Goal: Task Accomplishment & Management: Manage account settings

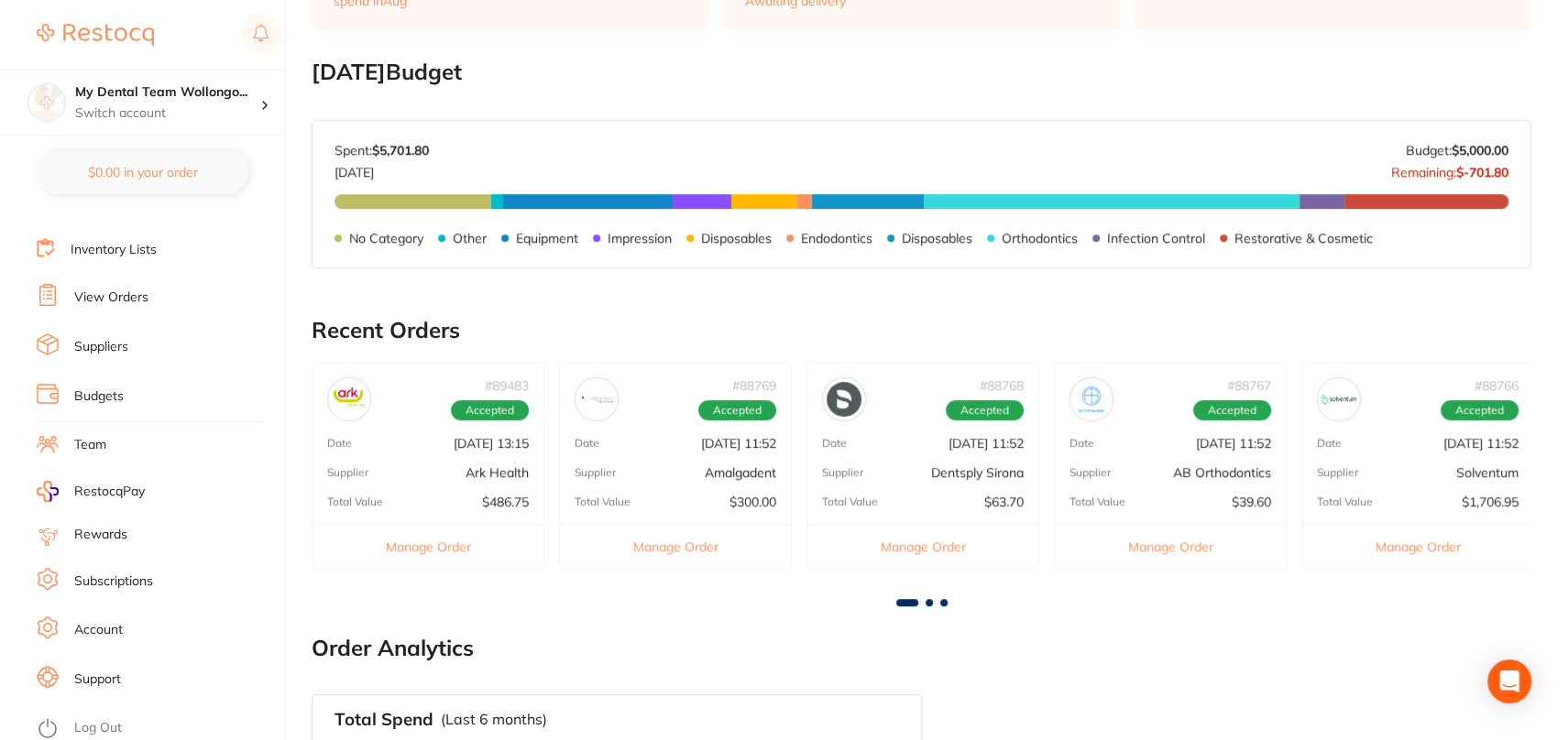
scroll to position [549, 0]
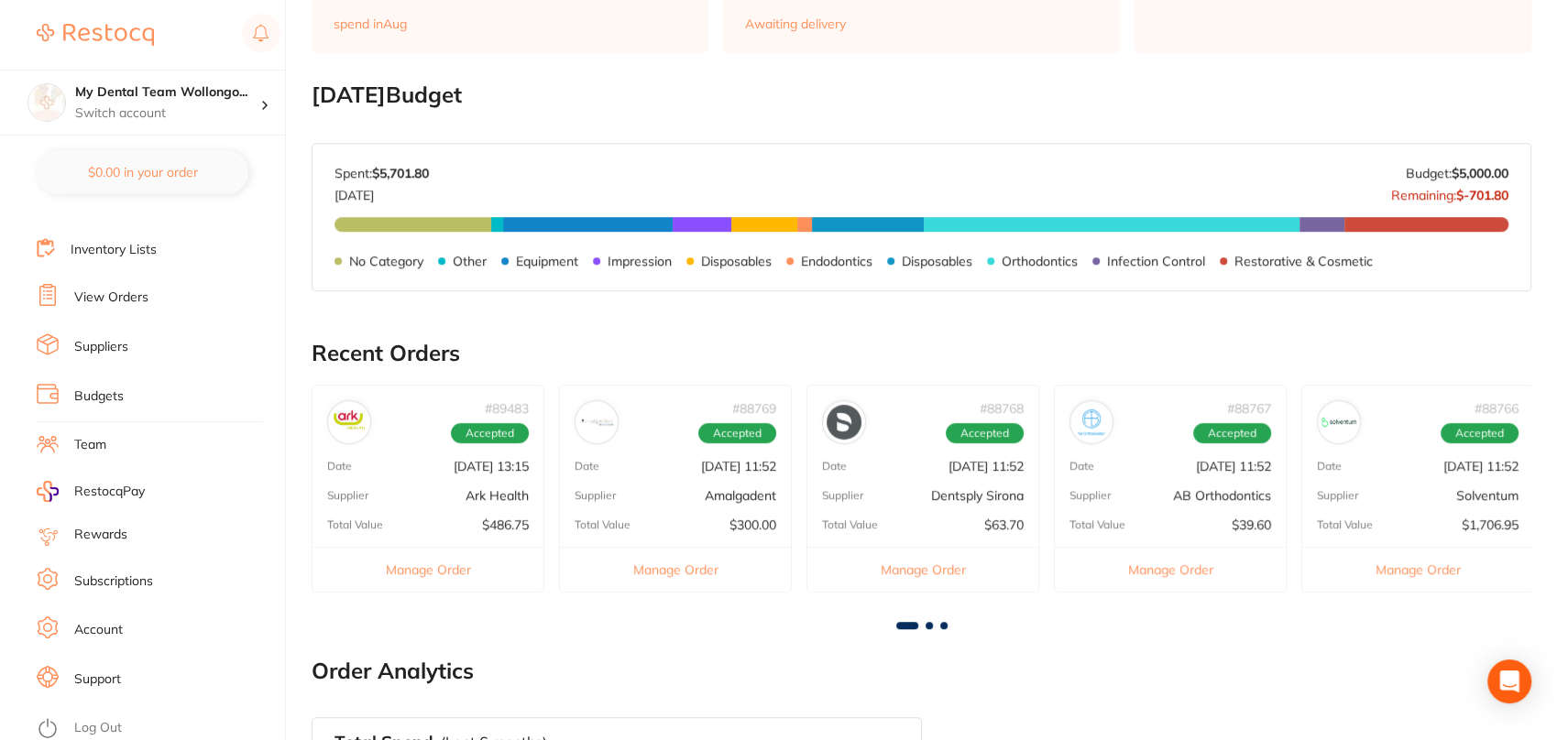
click at [1162, 564] on button "Manage Order" at bounding box center [1170, 569] width 231 height 45
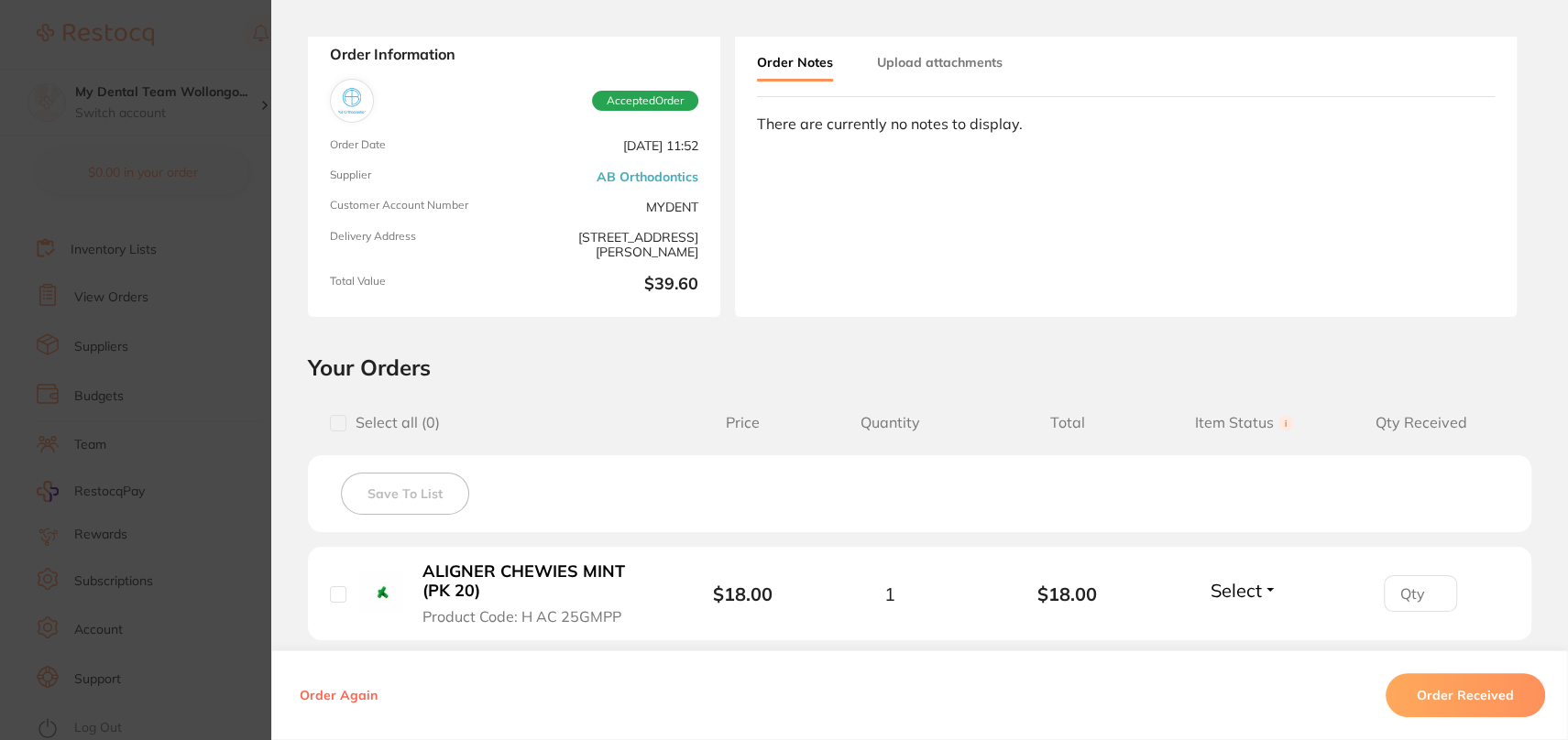
scroll to position [0, 0]
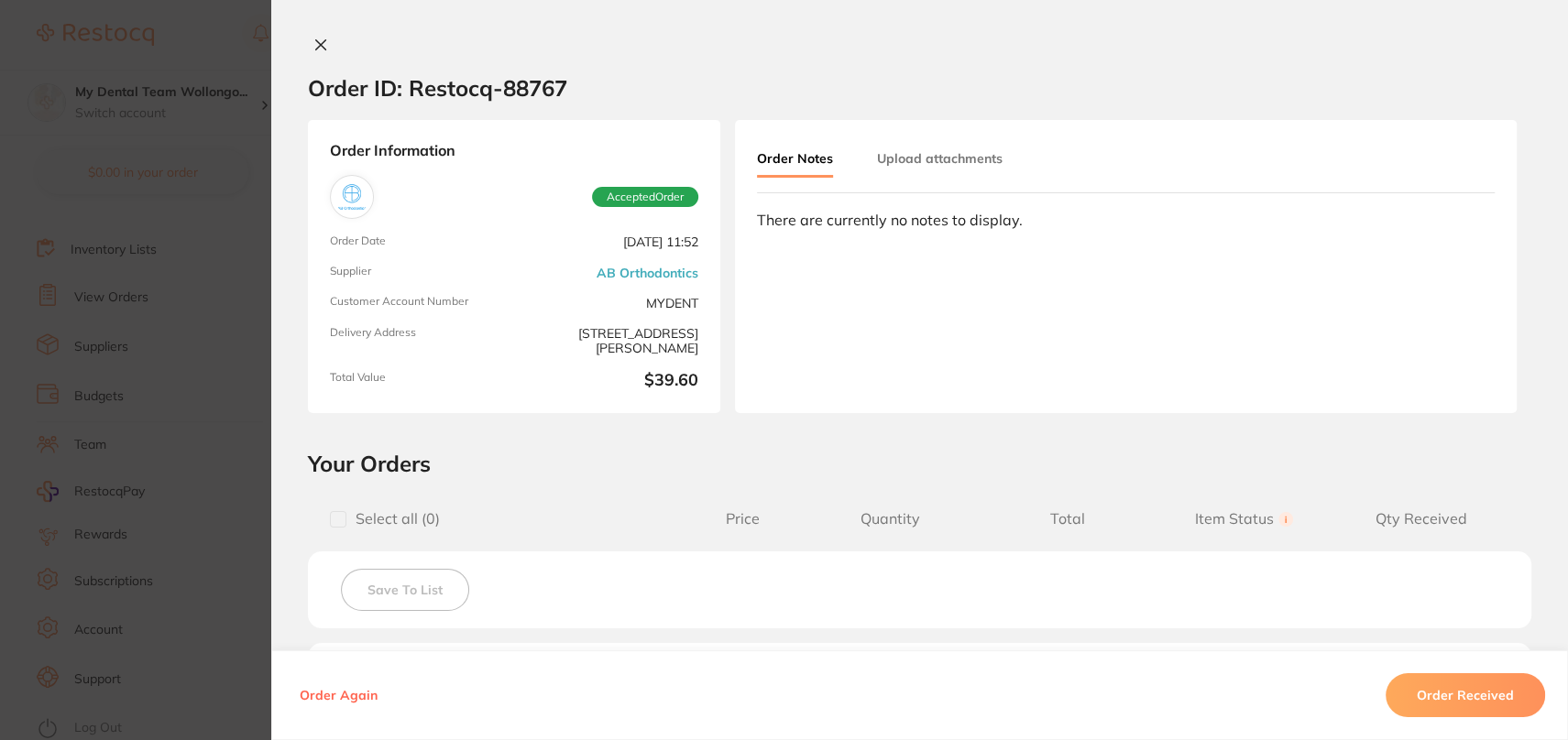
click at [308, 48] on button at bounding box center [321, 46] width 26 height 19
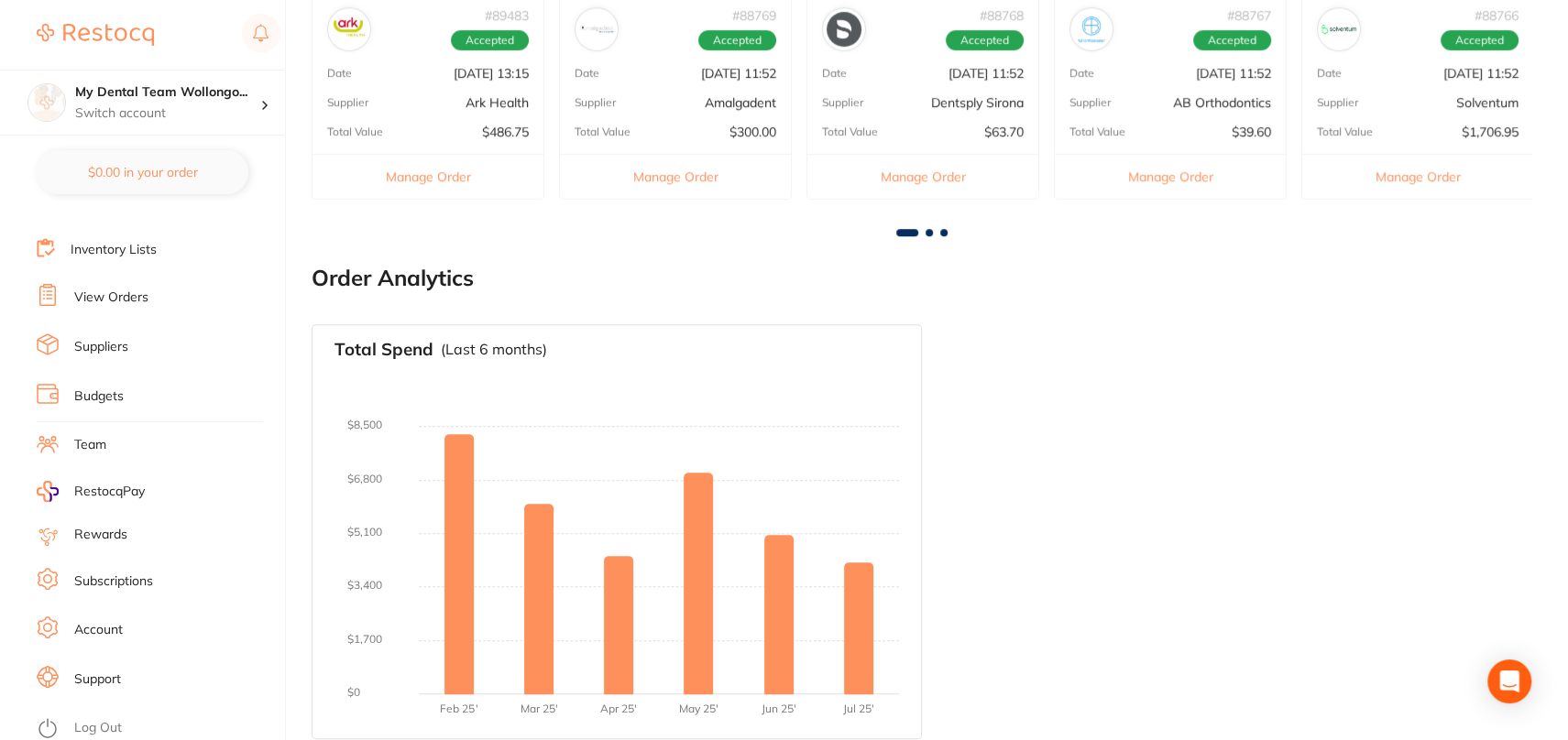
scroll to position [863, 0]
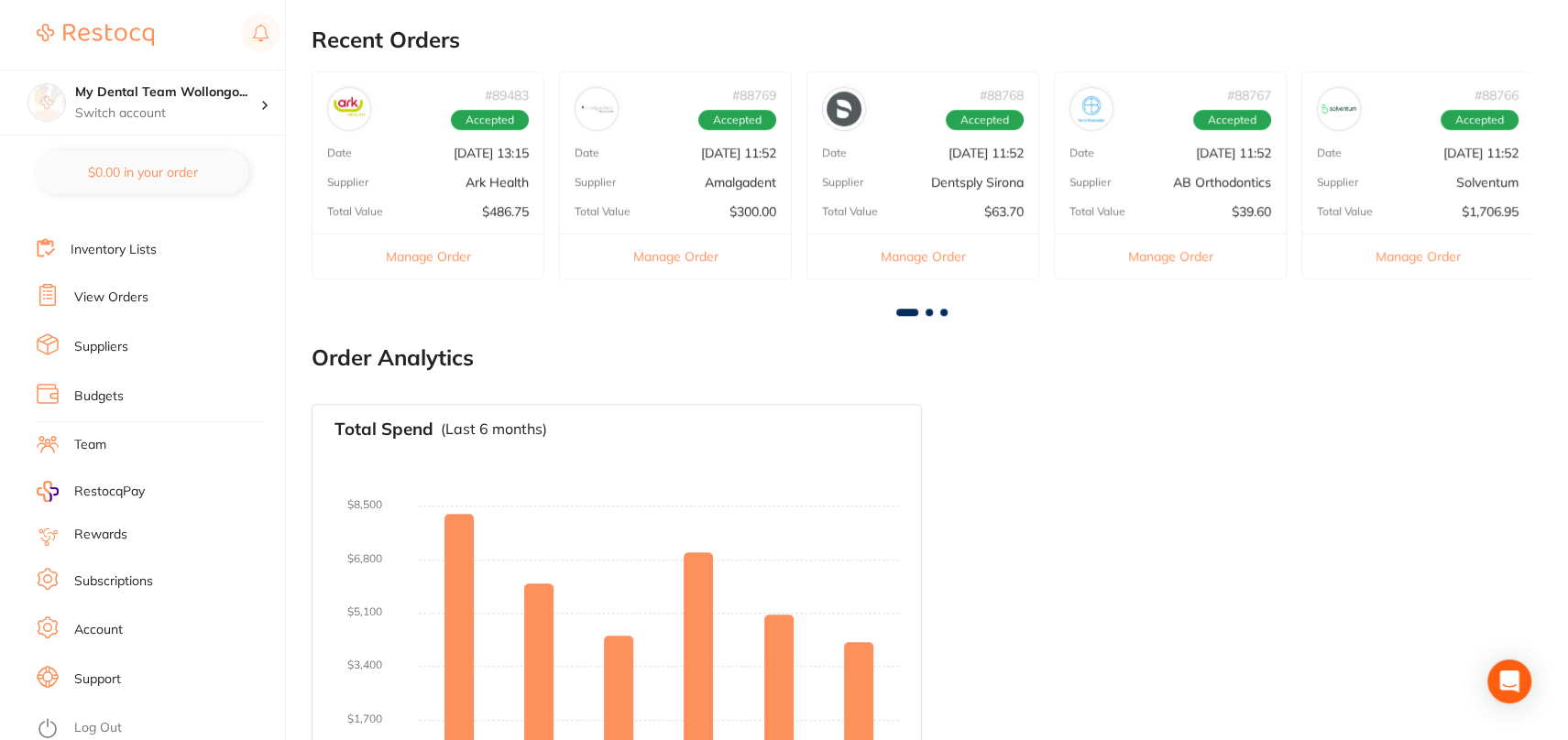
click at [407, 250] on button "Manage Order" at bounding box center [428, 256] width 231 height 45
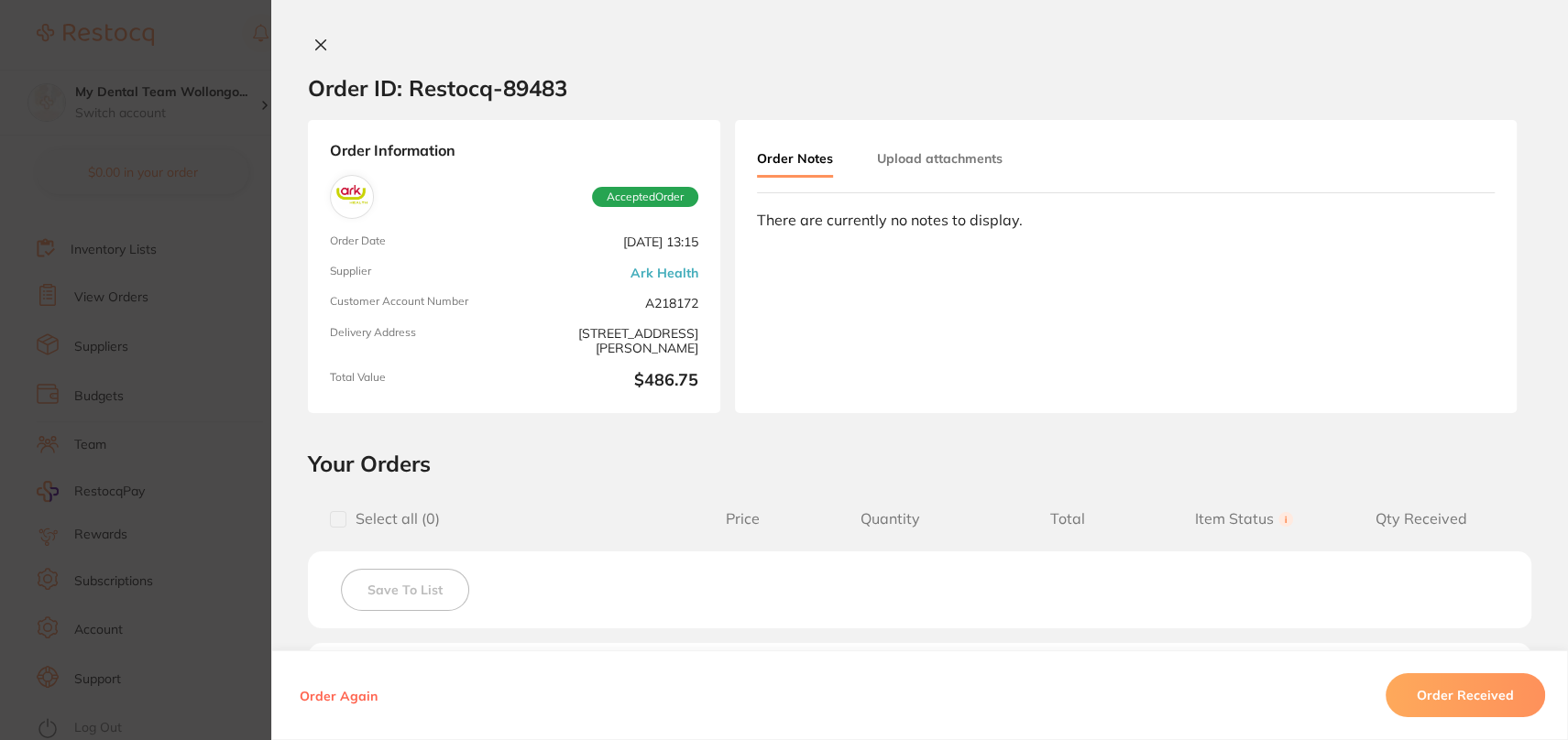
scroll to position [680, 0]
click at [317, 47] on icon at bounding box center [321, 45] width 10 height 10
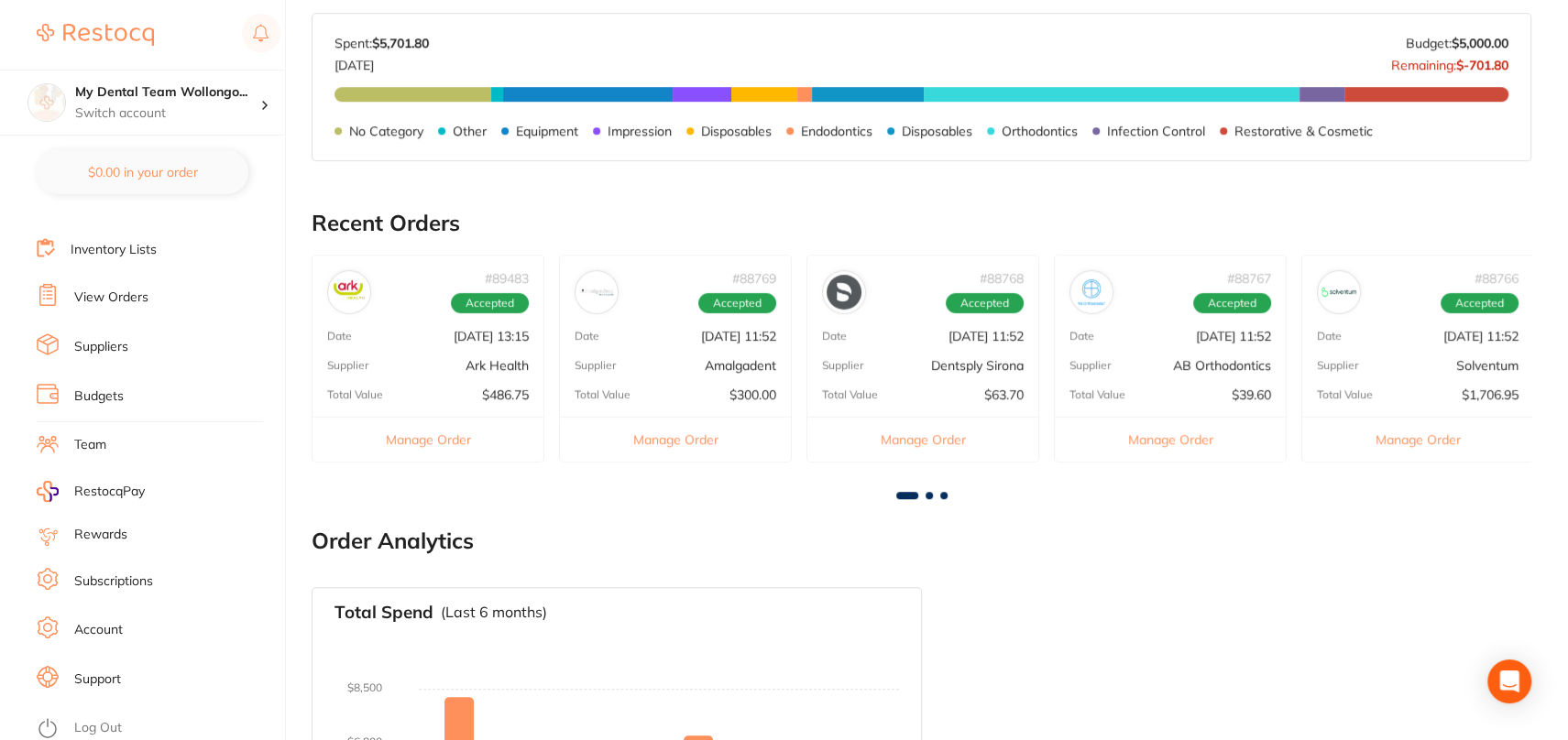
click at [672, 438] on button "Manage Order" at bounding box center [676, 439] width 231 height 45
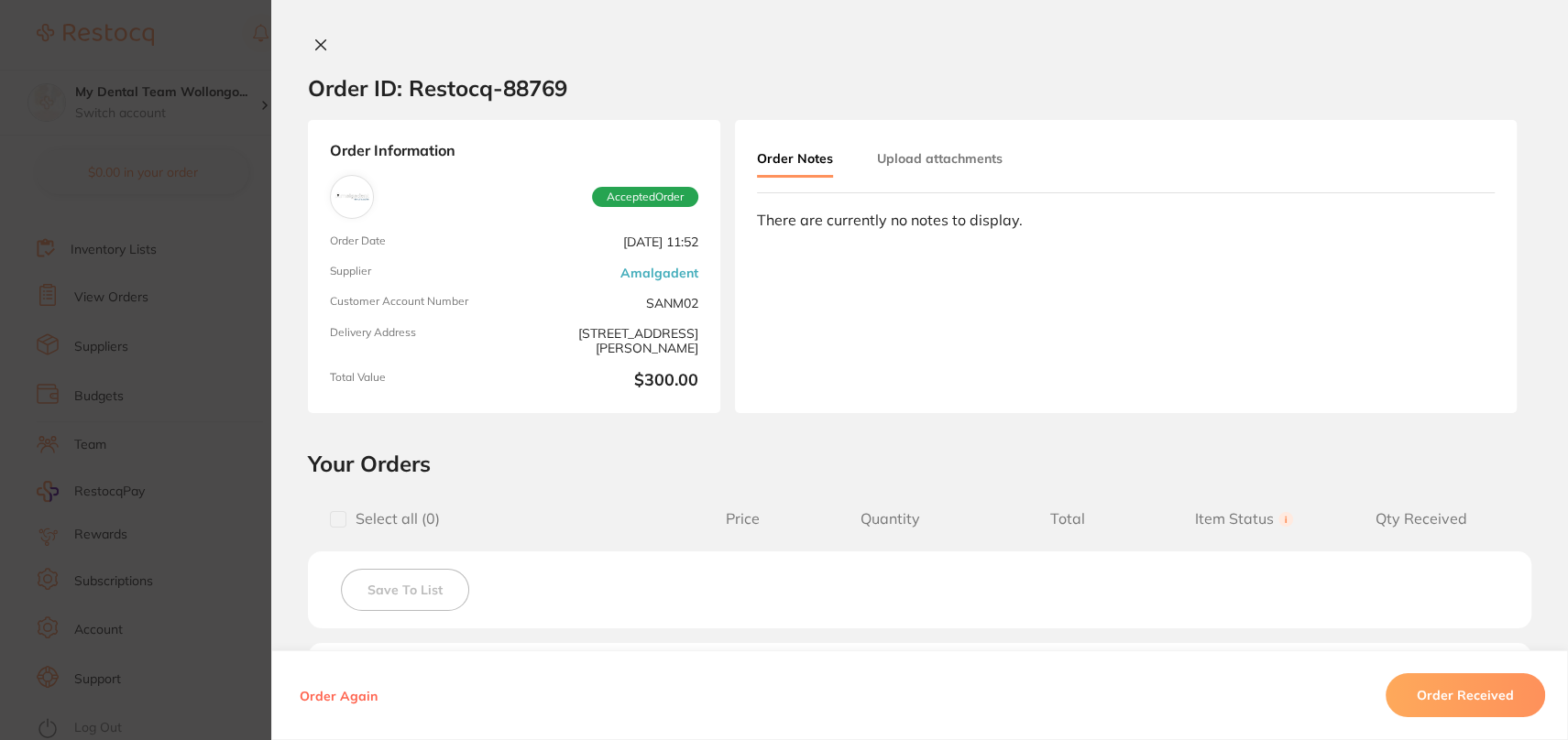
scroll to position [588, 0]
click at [308, 35] on div "Order ID: Restocq- 88769 Order Information Accepted Order Order Date [DATE] 11:…" at bounding box center [919, 370] width 1297 height 740
click at [317, 40] on icon at bounding box center [321, 45] width 10 height 10
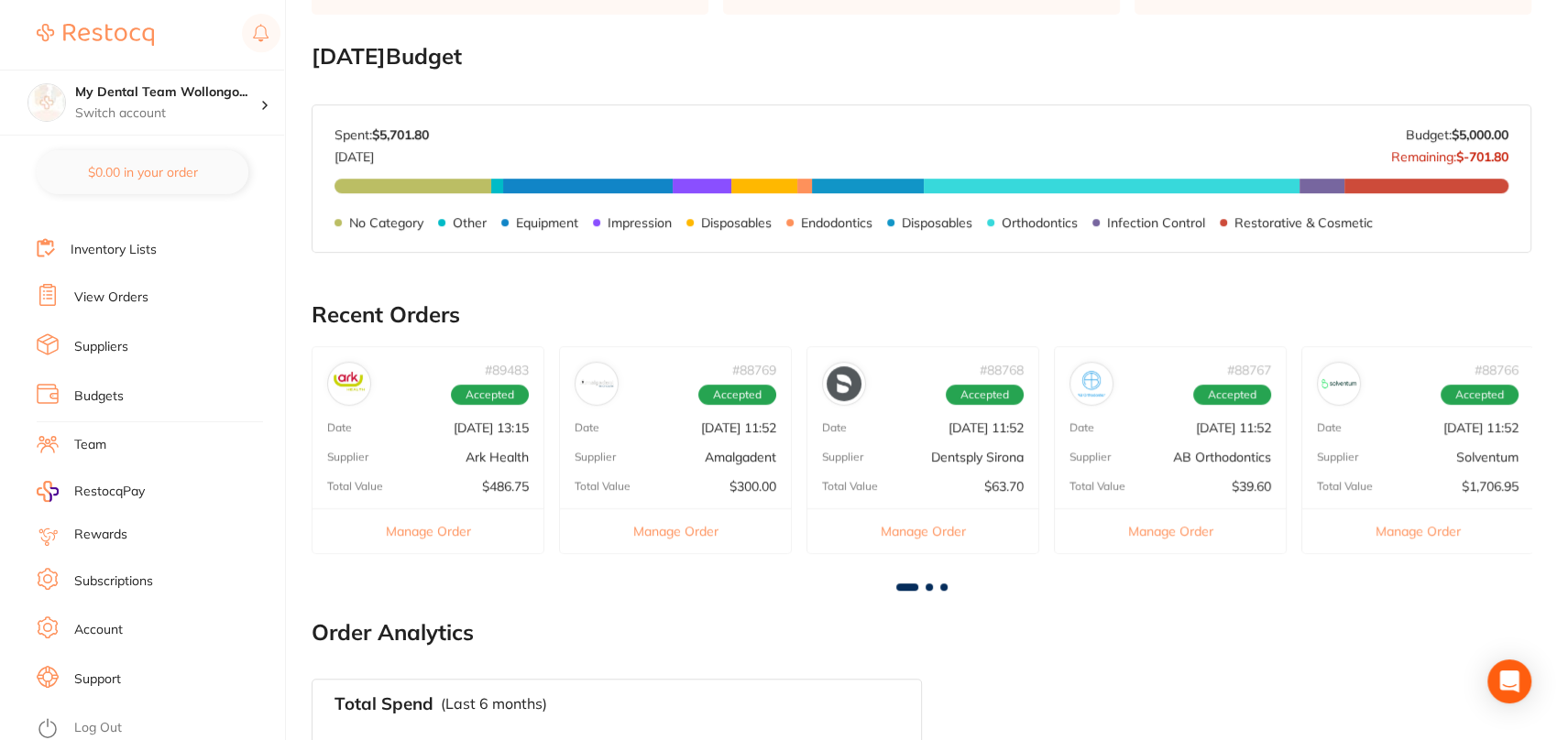
click at [1422, 537] on button "Manage Order" at bounding box center [1418, 530] width 231 height 45
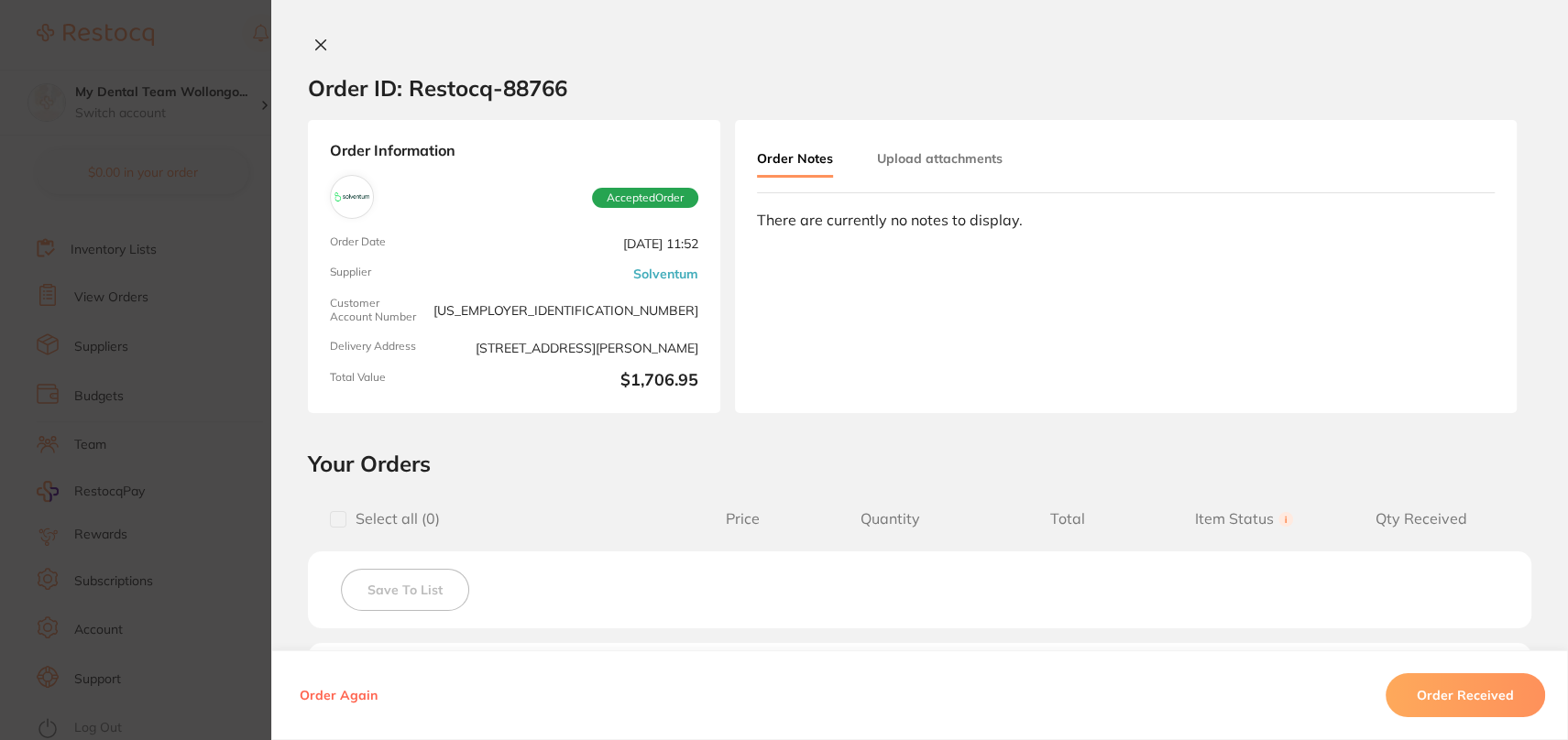
scroll to position [497, 0]
click at [343, 43] on div at bounding box center [919, 46] width 1297 height 19
click at [320, 43] on icon at bounding box center [321, 44] width 14 height 14
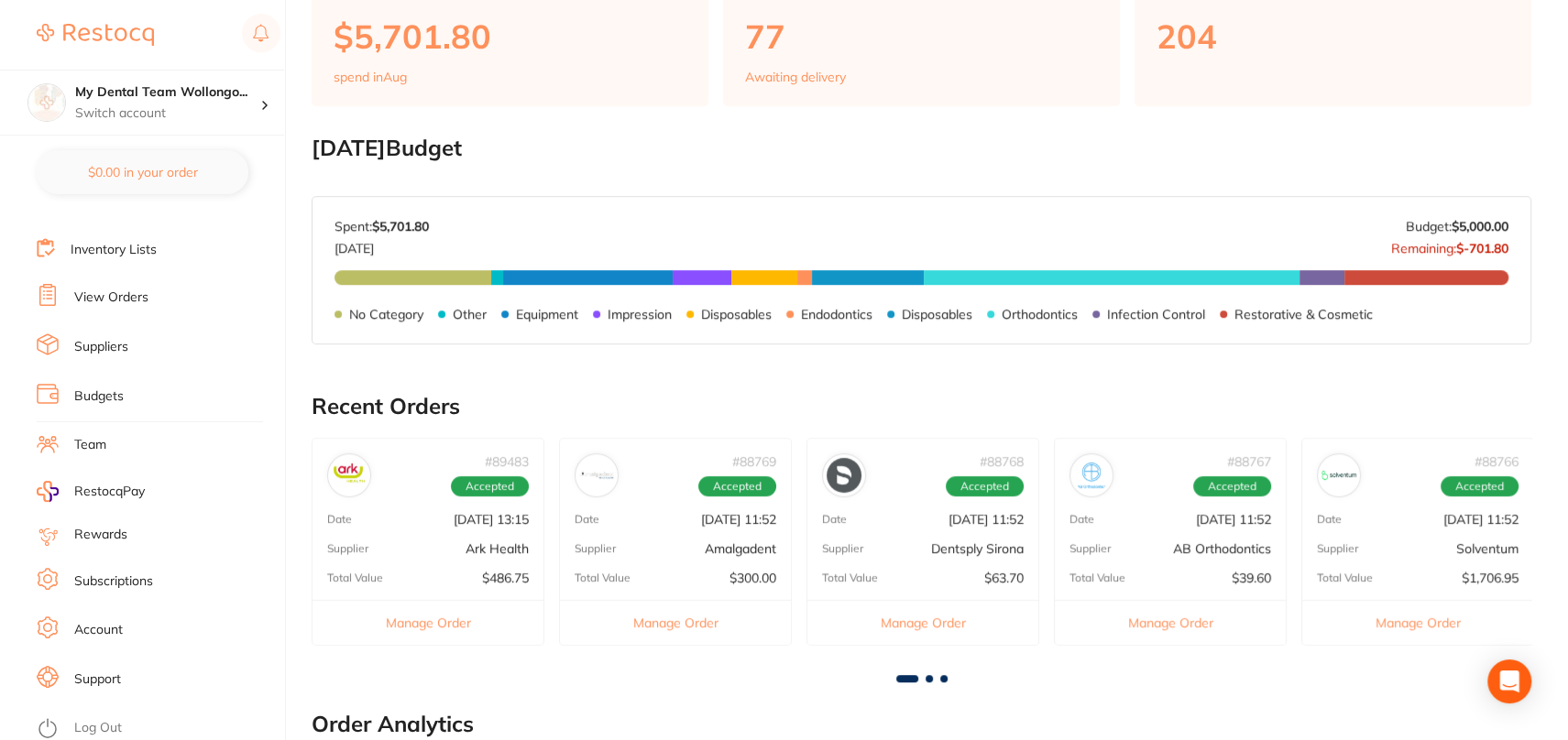
drag, startPoint x: 930, startPoint y: 682, endPoint x: 925, endPoint y: 692, distance: 11.2
click at [930, 683] on main "Dashboard Welcome back, [PERSON_NAME] My Dental Team Wollongong Total Spend (Mo…" at bounding box center [939, 351] width 1256 height 1697
click at [929, 676] on span at bounding box center [930, 679] width 8 height 8
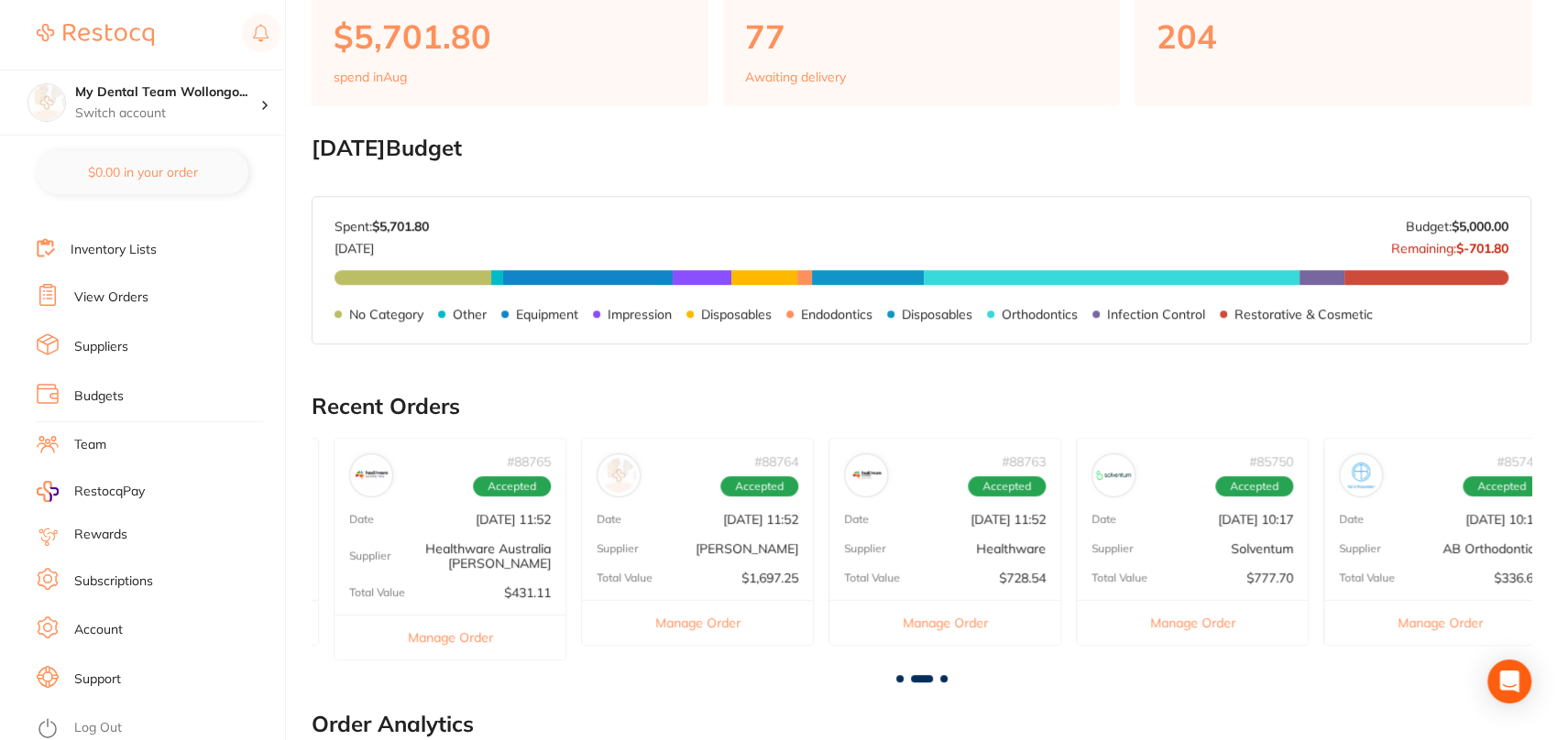
scroll to position [0, 1220]
click at [430, 644] on button "Manage Order" at bounding box center [446, 637] width 231 height 45
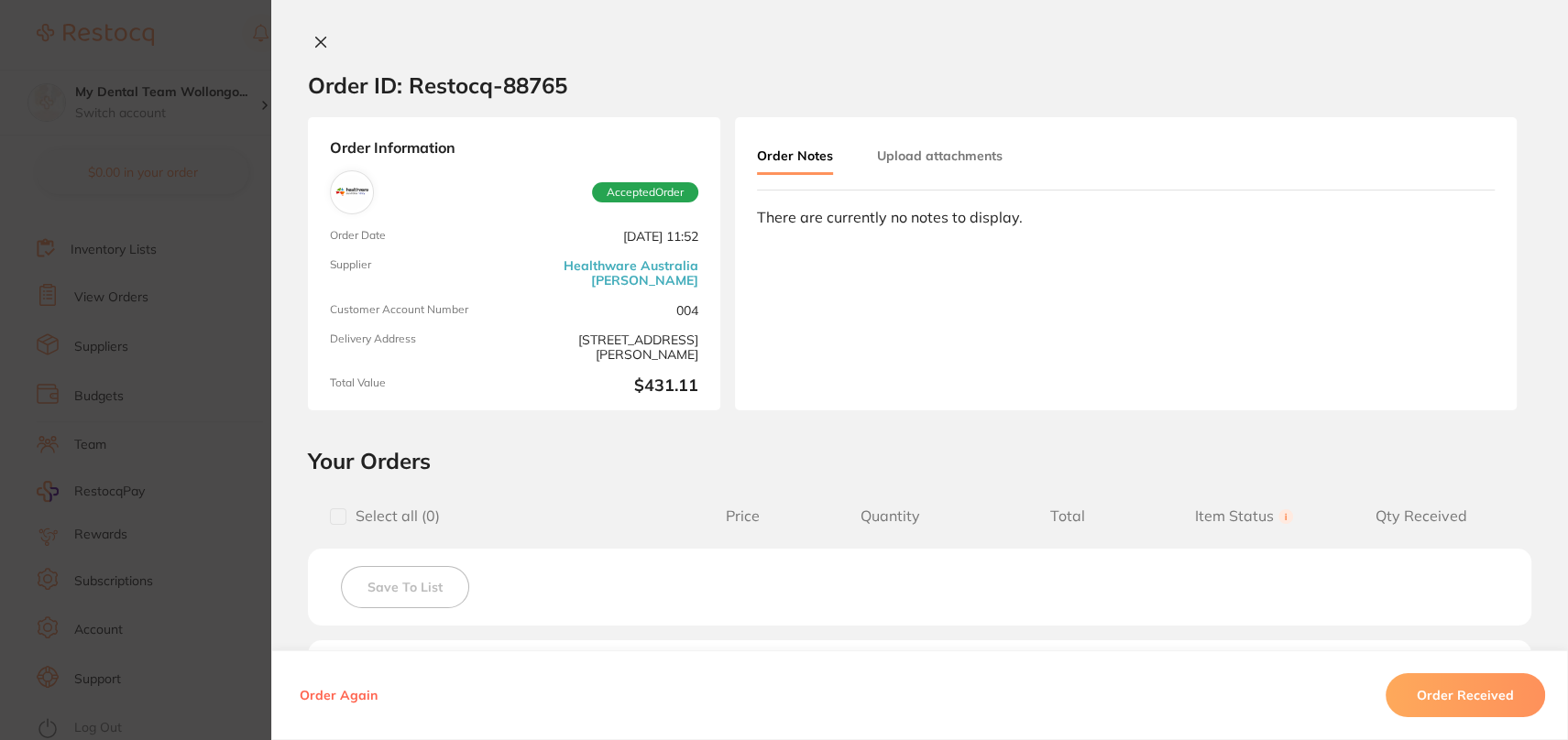
scroll to position [0, 0]
click at [314, 38] on icon at bounding box center [321, 44] width 14 height 14
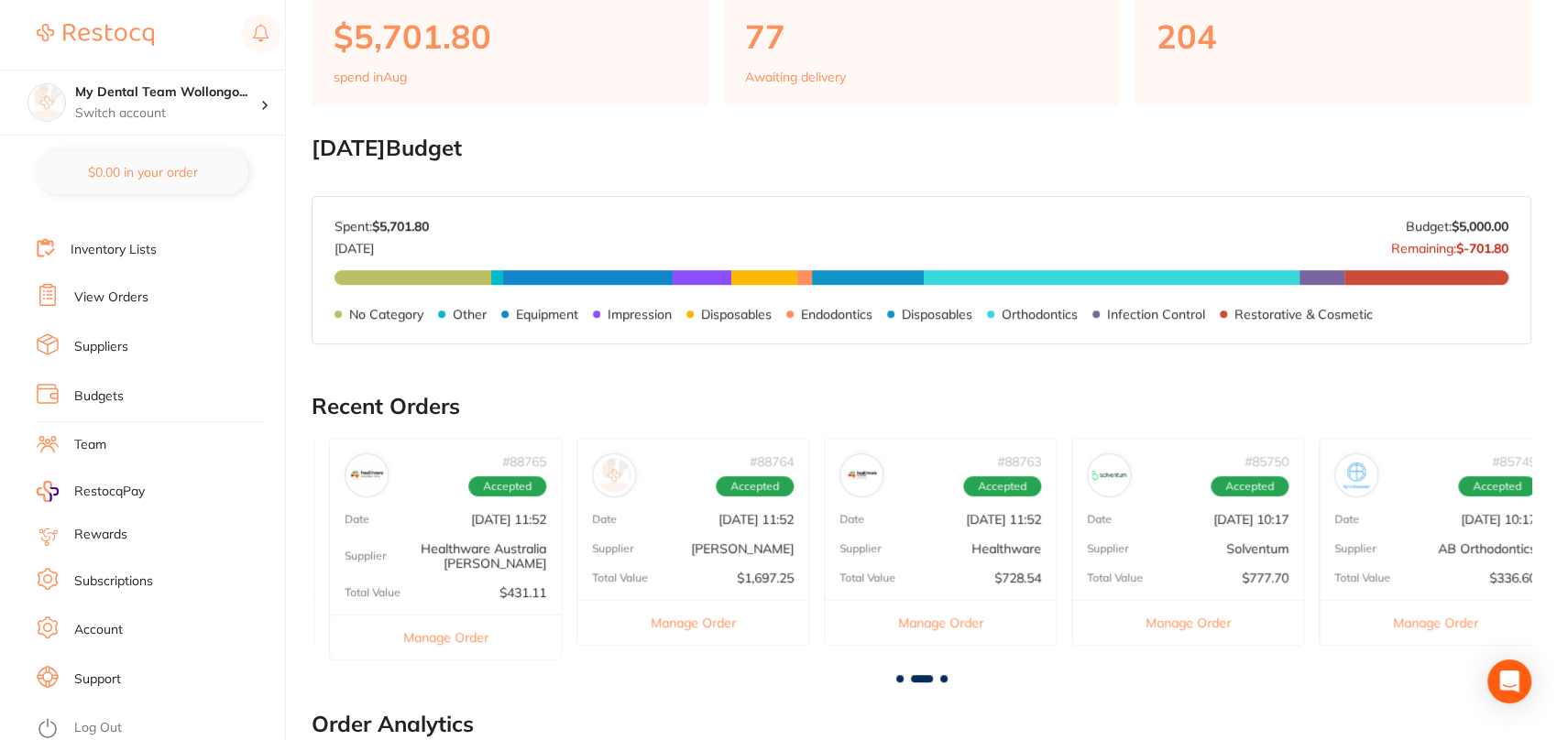
click at [685, 624] on button "Manage Order" at bounding box center [693, 623] width 231 height 45
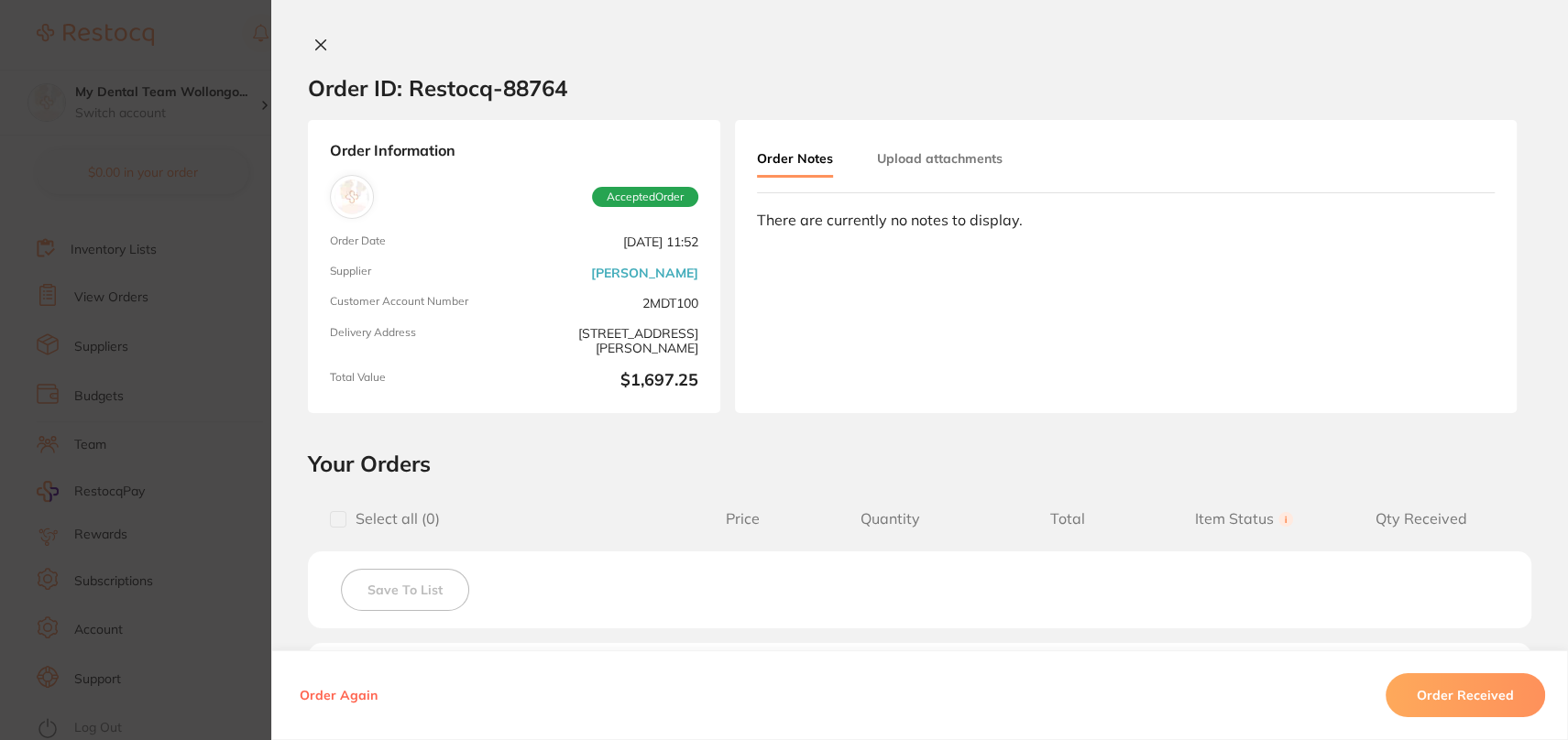
click at [314, 45] on icon at bounding box center [321, 44] width 14 height 14
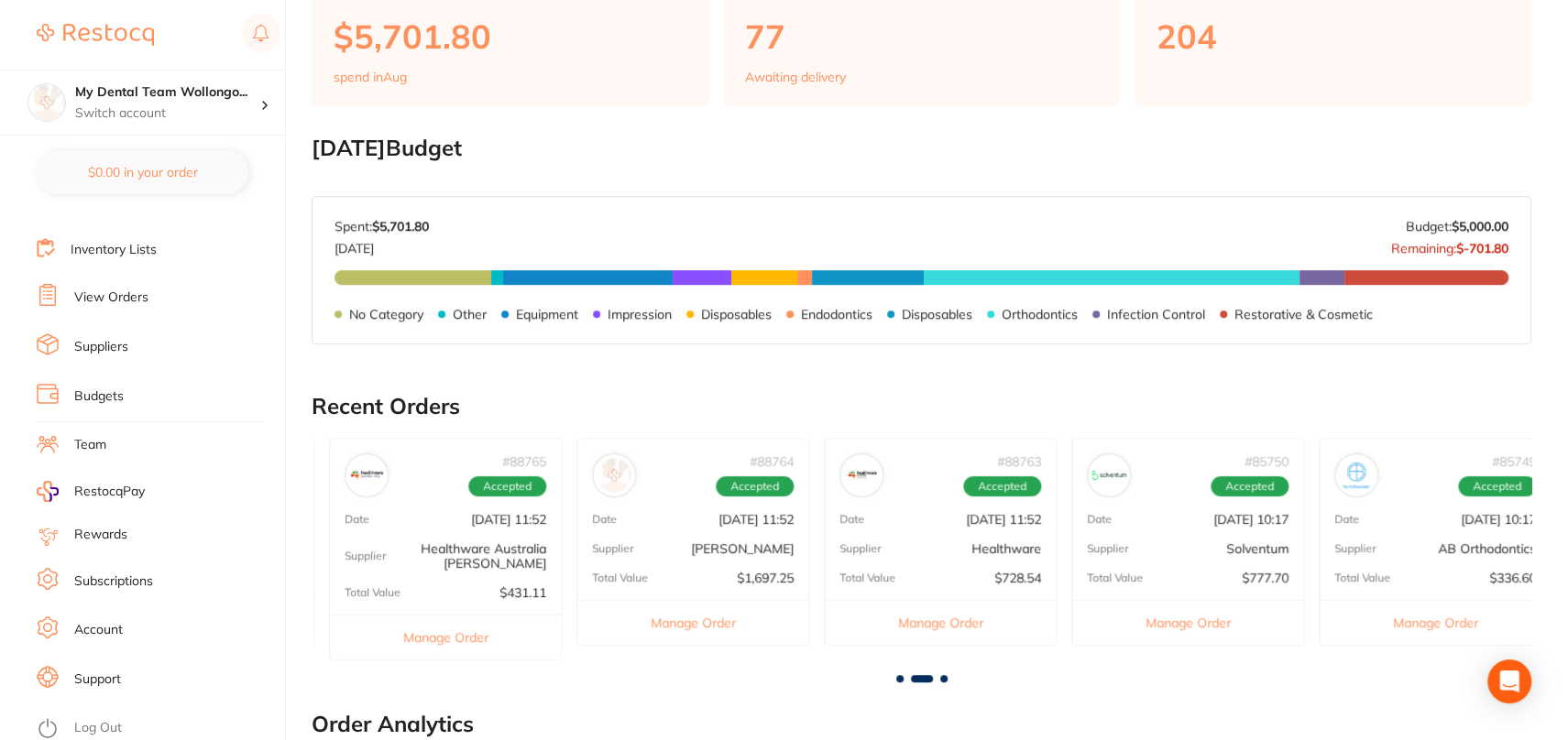
click at [958, 623] on button "Manage Order" at bounding box center [940, 623] width 231 height 45
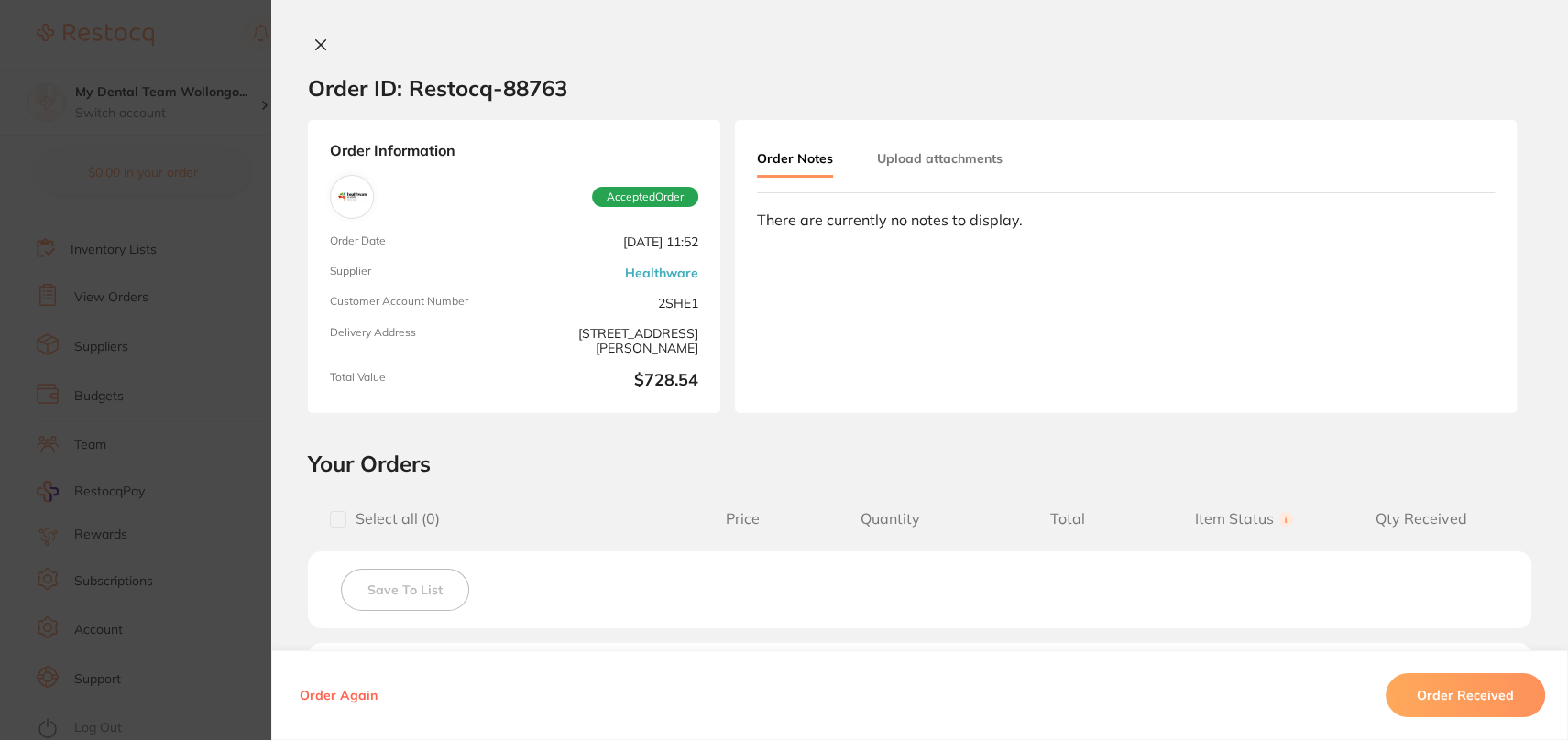
click at [324, 47] on button at bounding box center [321, 46] width 26 height 19
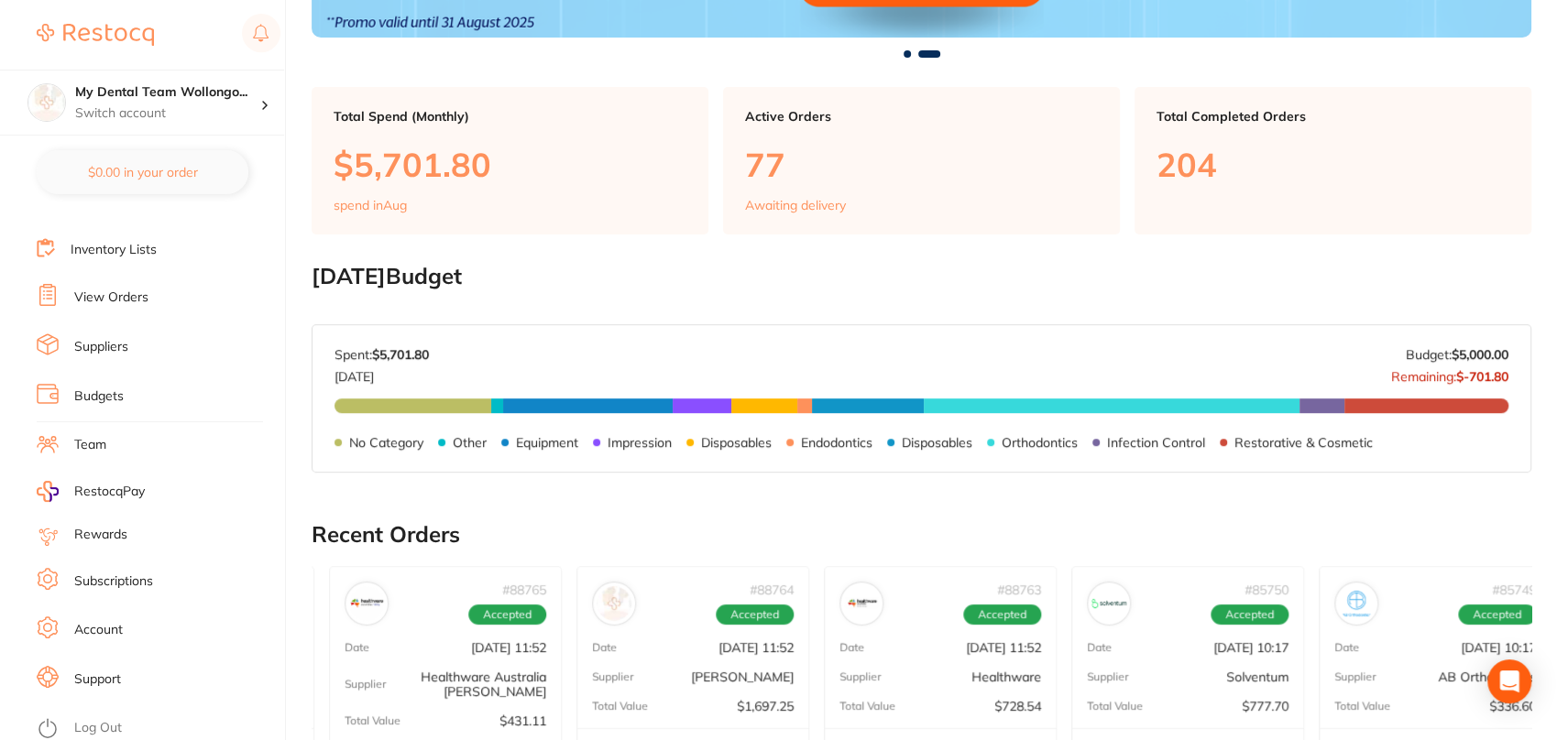
scroll to position [458, 0]
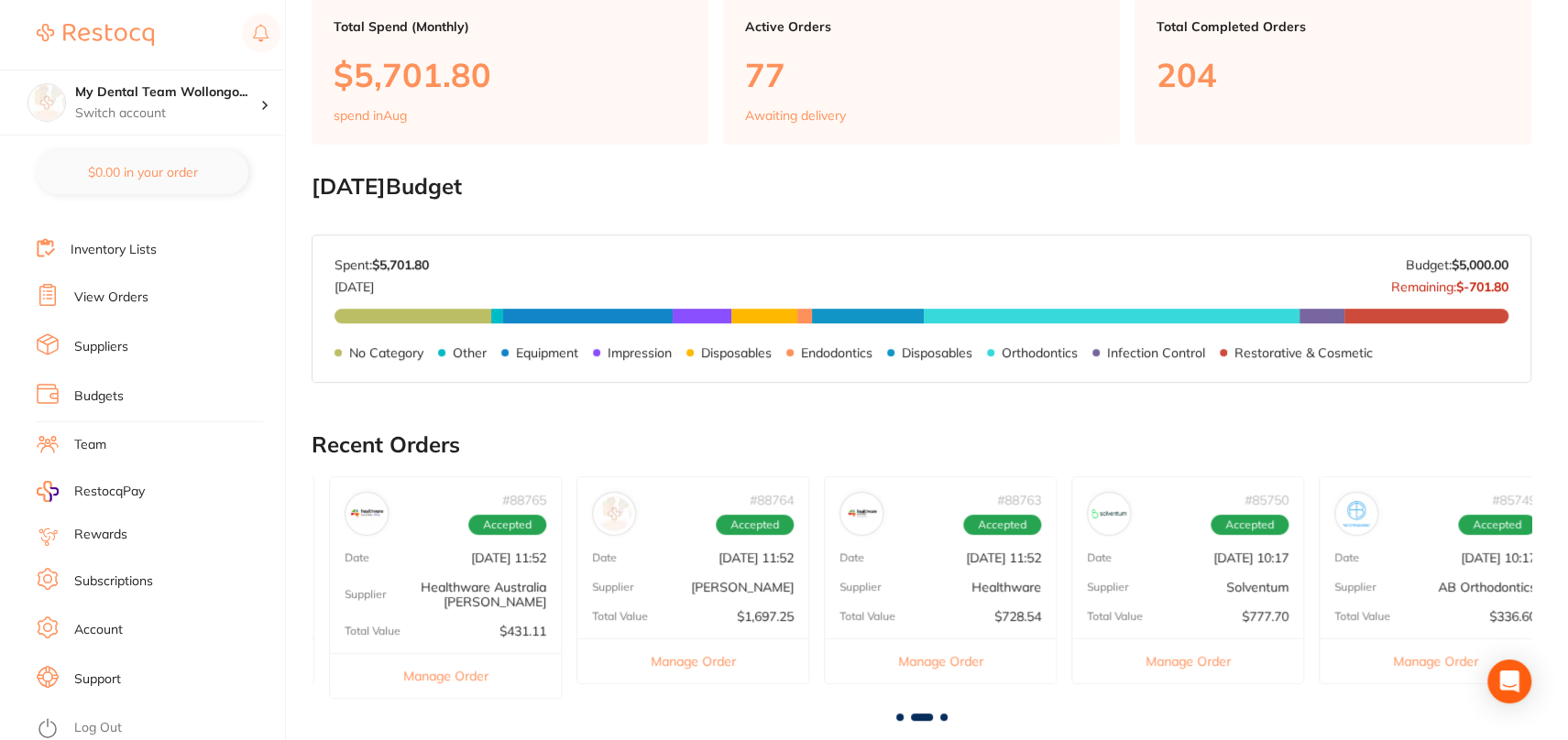
click at [944, 674] on button "Manage Order" at bounding box center [940, 661] width 231 height 45
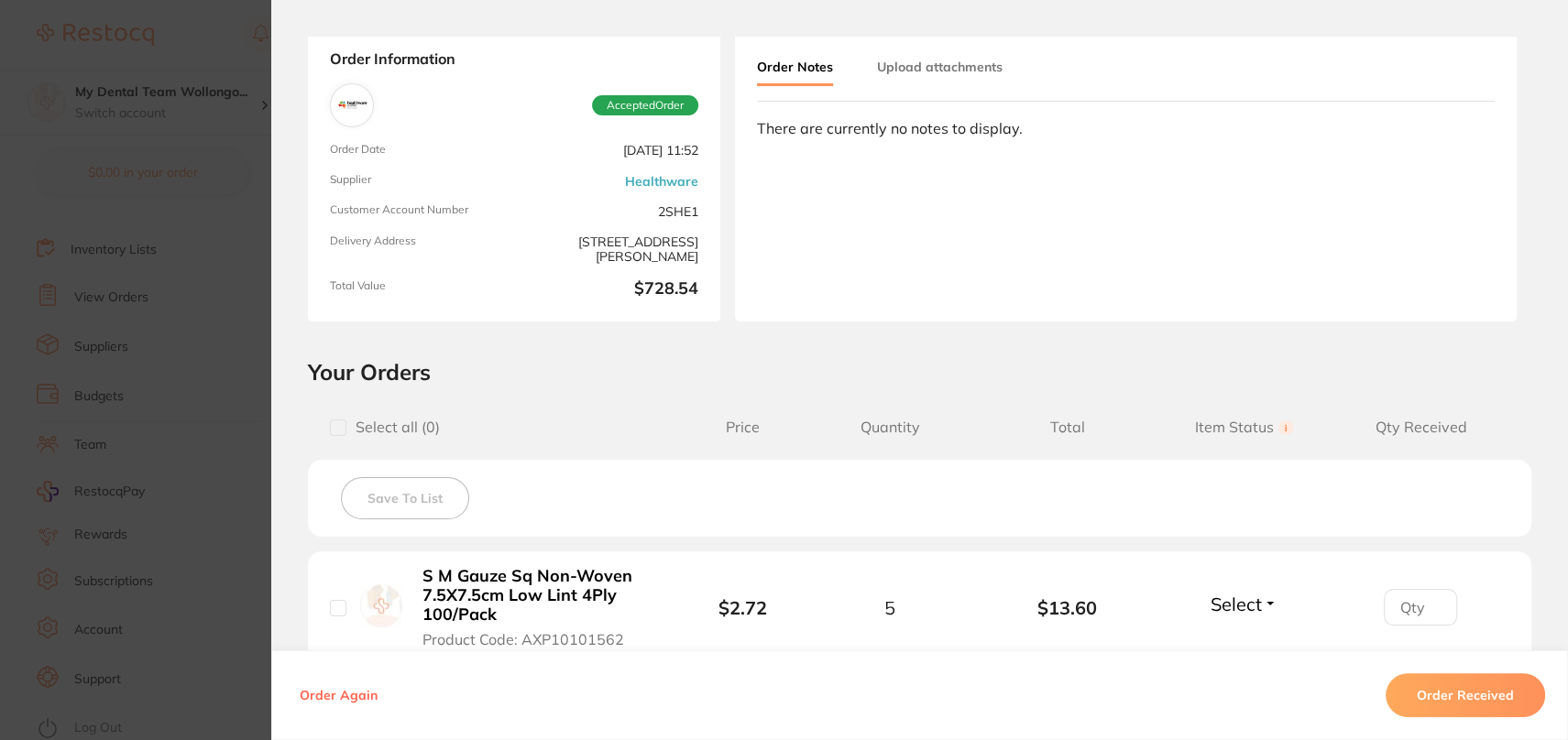
scroll to position [0, 0]
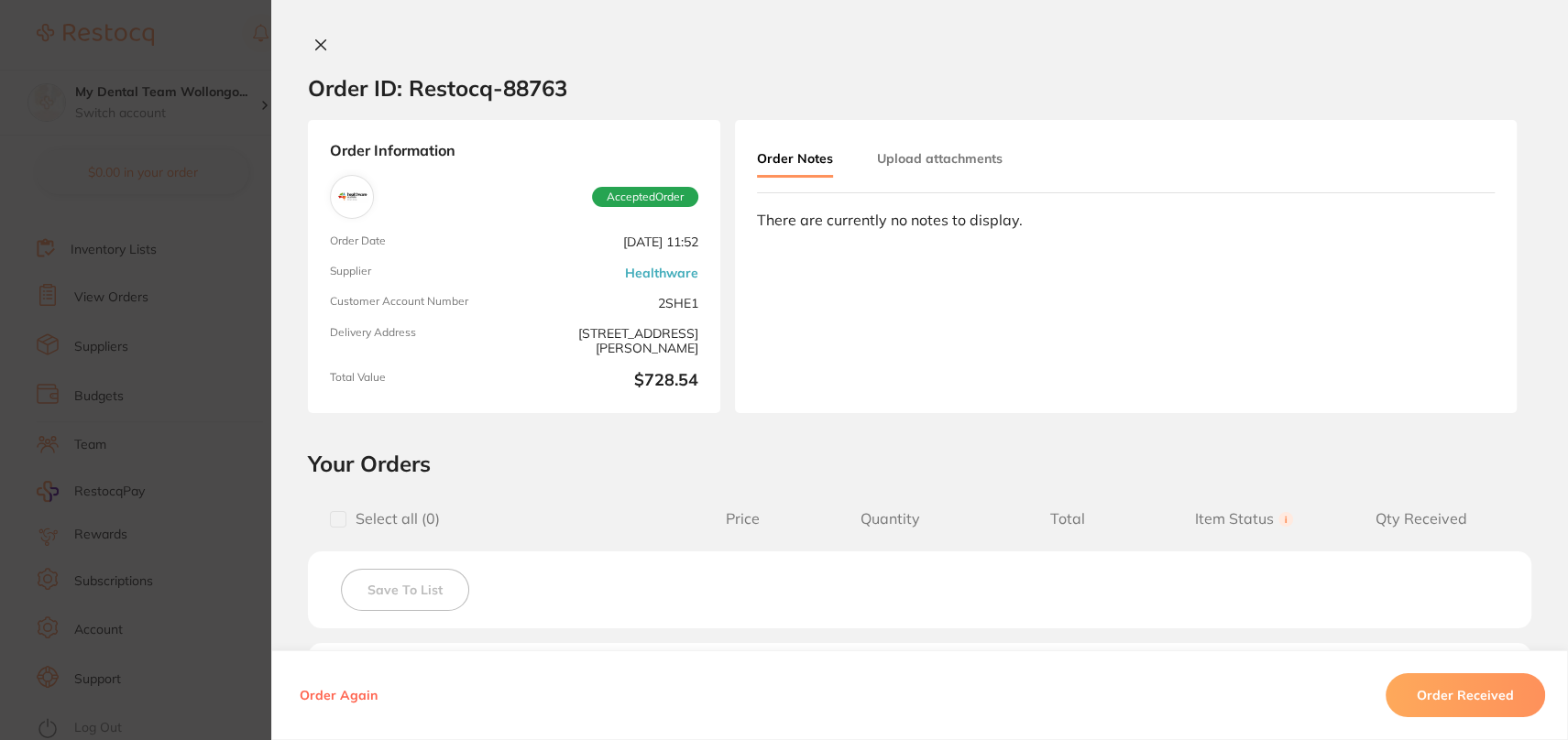
click at [321, 48] on icon at bounding box center [321, 44] width 14 height 14
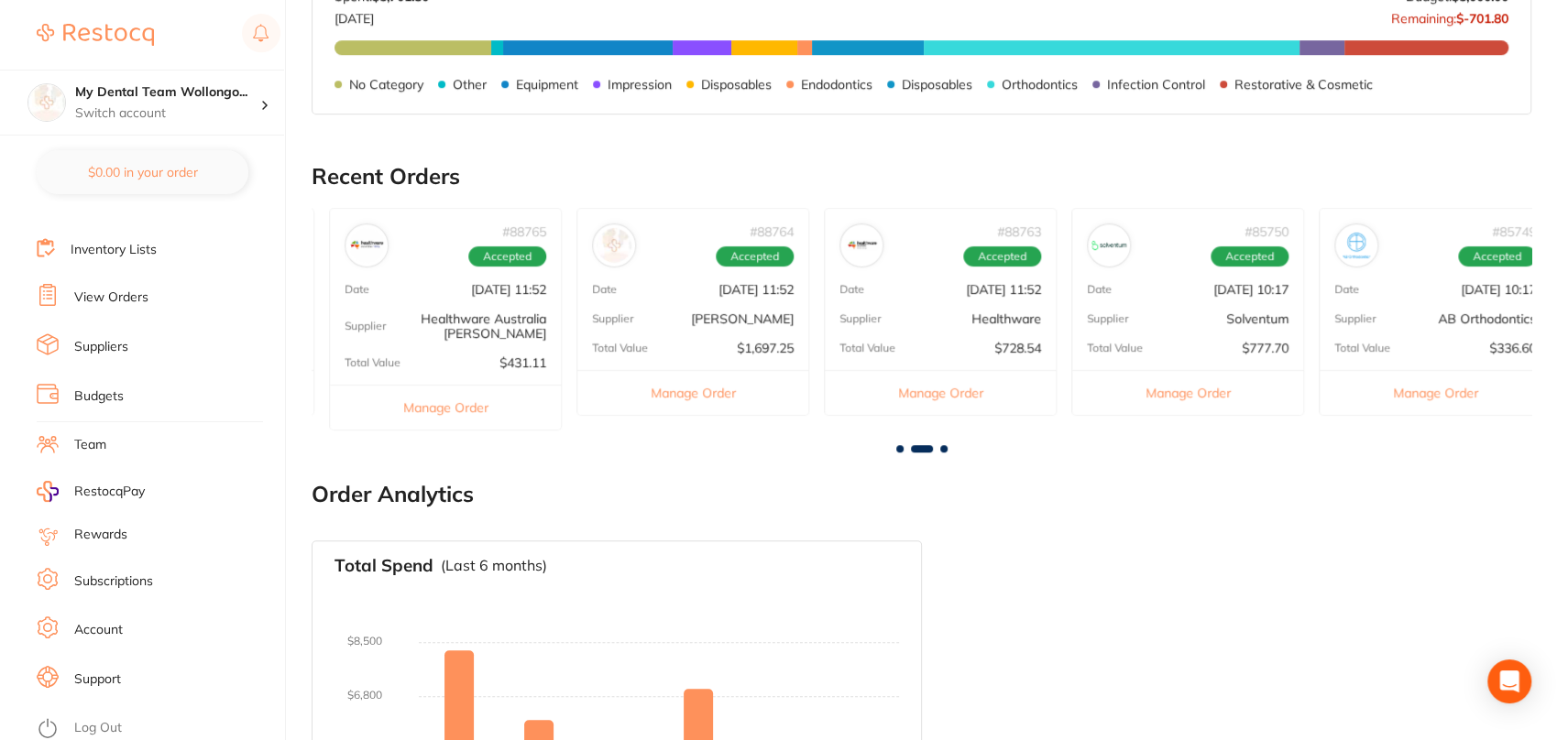
scroll to position [733, 0]
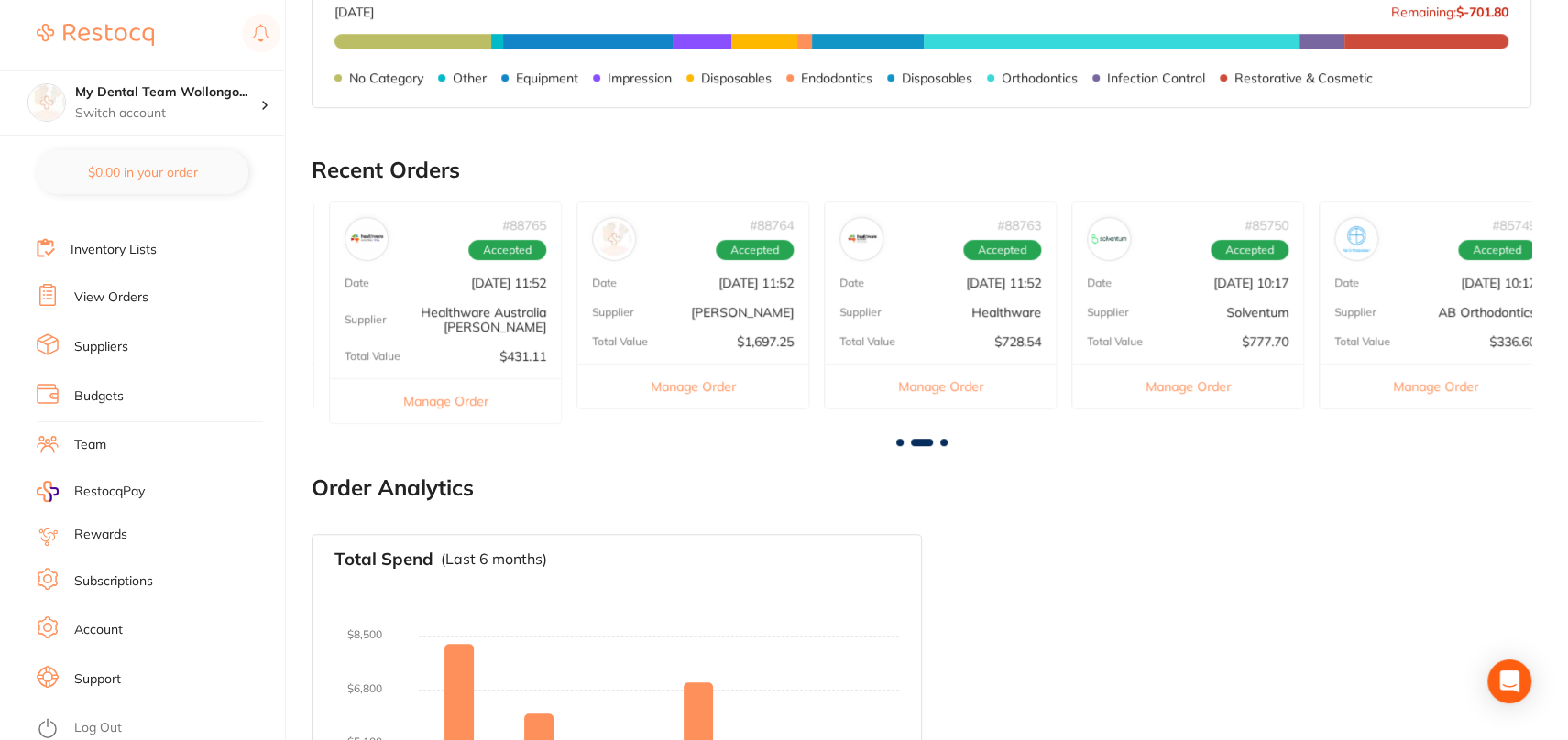
click at [1198, 383] on button "Manage Order" at bounding box center [1188, 386] width 231 height 45
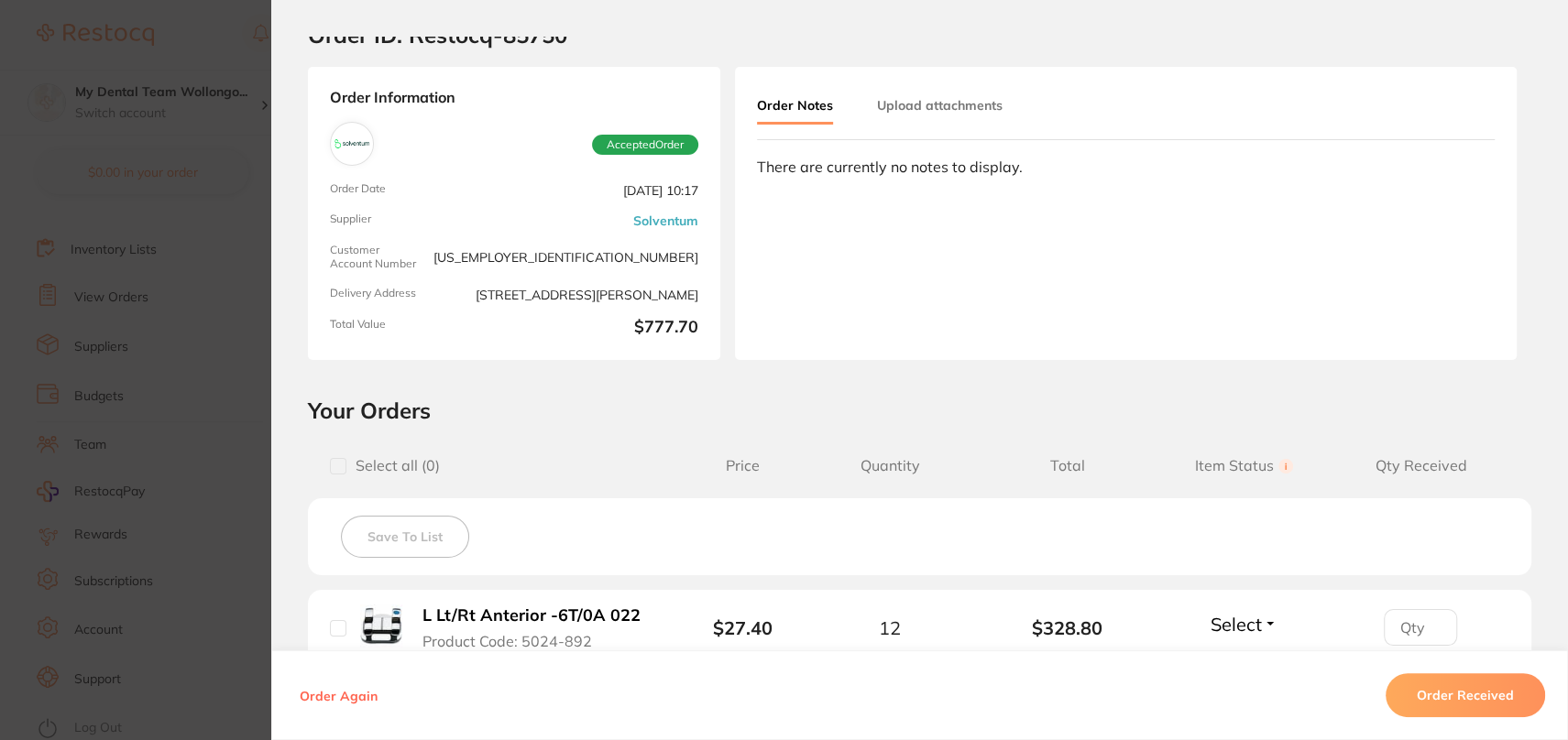
scroll to position [0, 0]
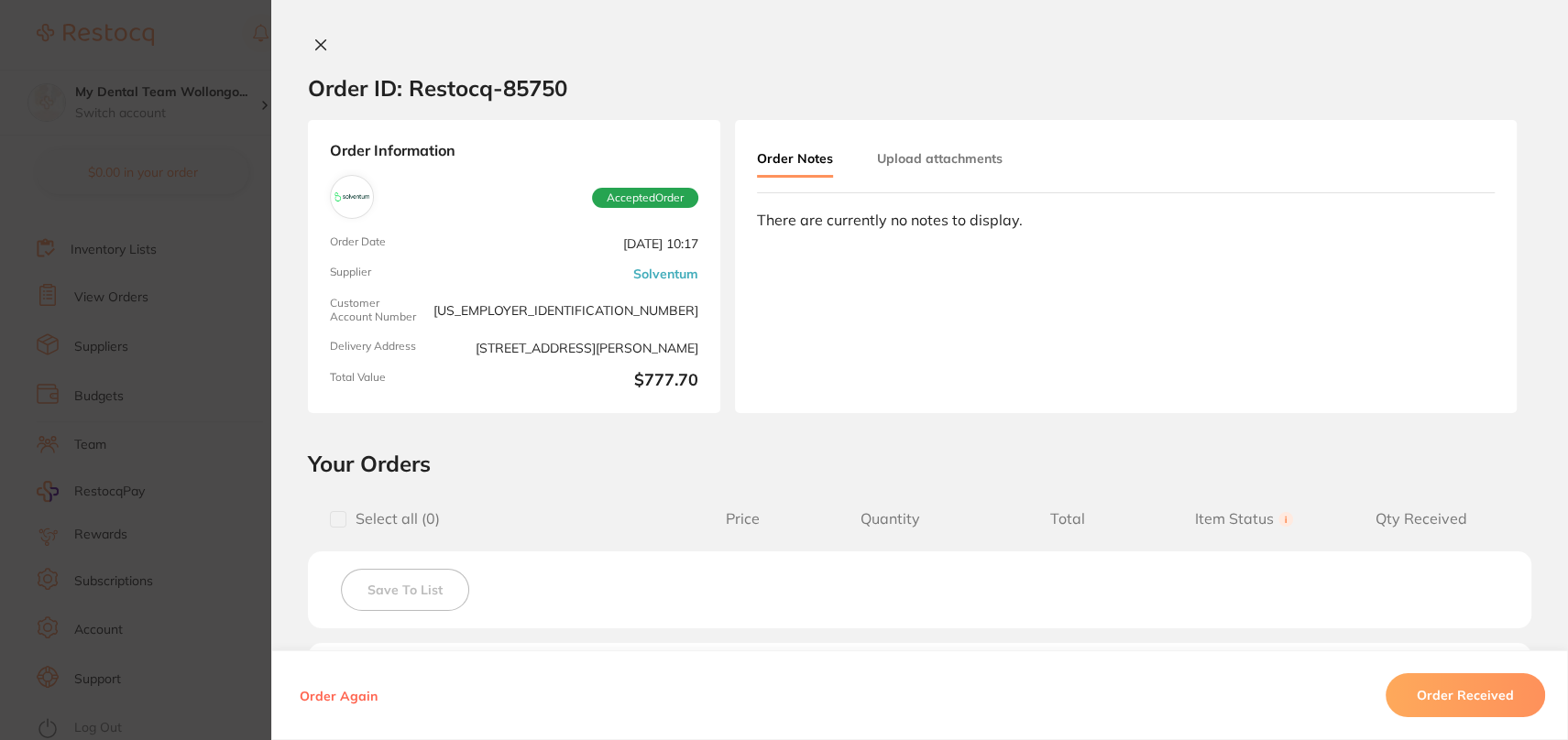
click at [314, 46] on icon at bounding box center [321, 44] width 14 height 14
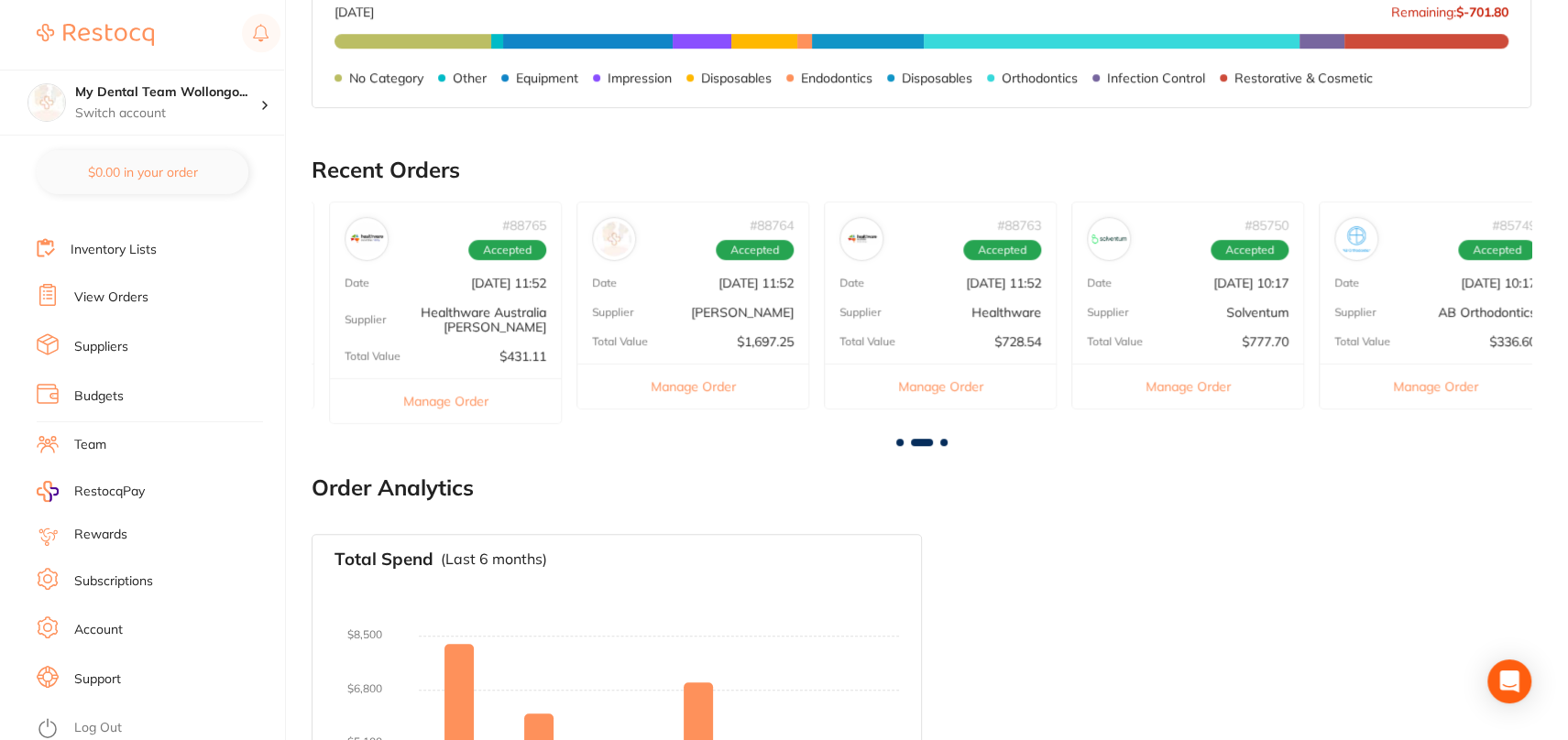
click at [1414, 386] on button "Manage Order" at bounding box center [1435, 386] width 231 height 45
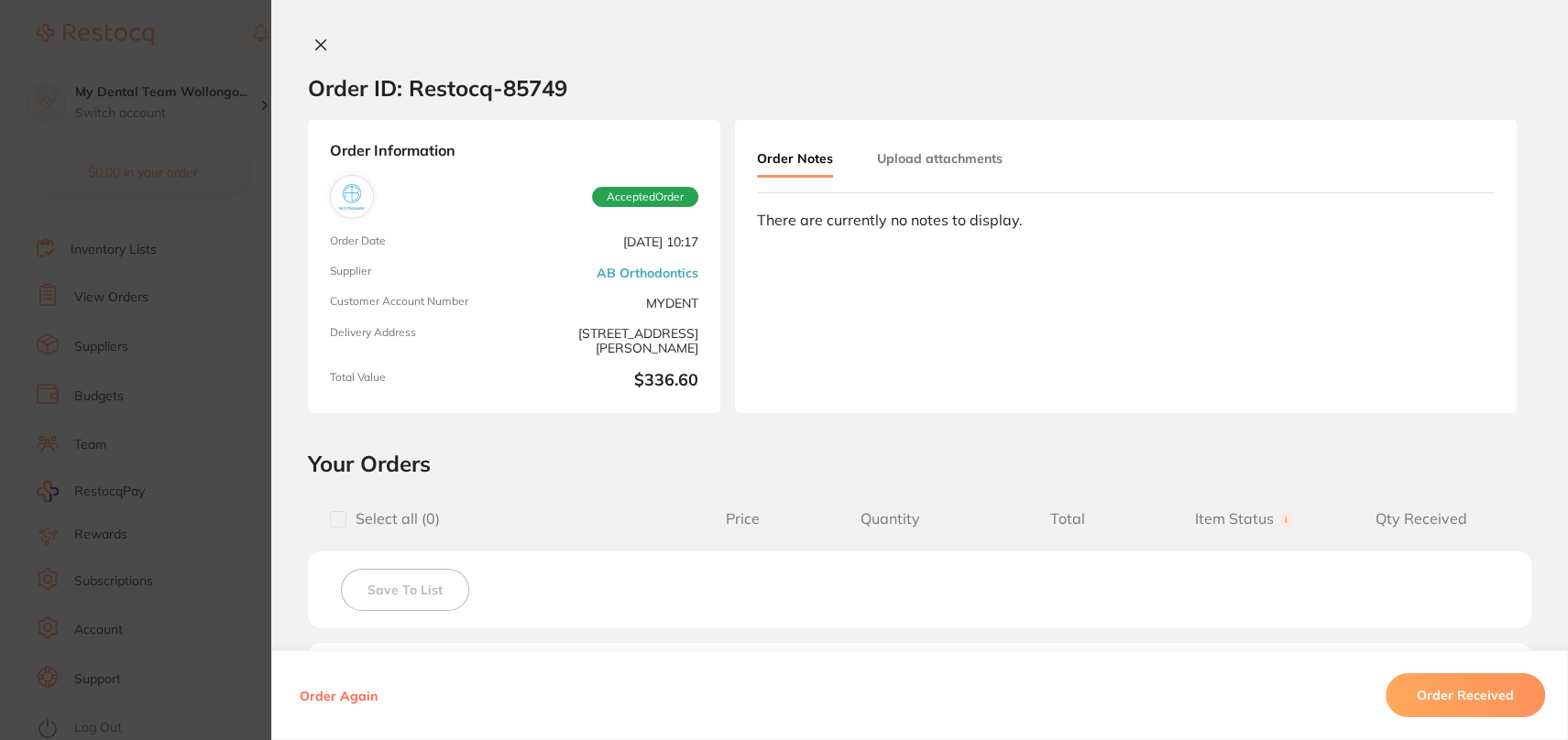
click at [317, 33] on div "Order ID: Restocq- 85749 Order Information Accepted Order Order Date [DATE] 10:…" at bounding box center [919, 370] width 1297 height 740
click at [321, 57] on div "Order ID: Restocq- 85749" at bounding box center [437, 88] width 259 height 64
click at [318, 47] on icon at bounding box center [321, 45] width 10 height 10
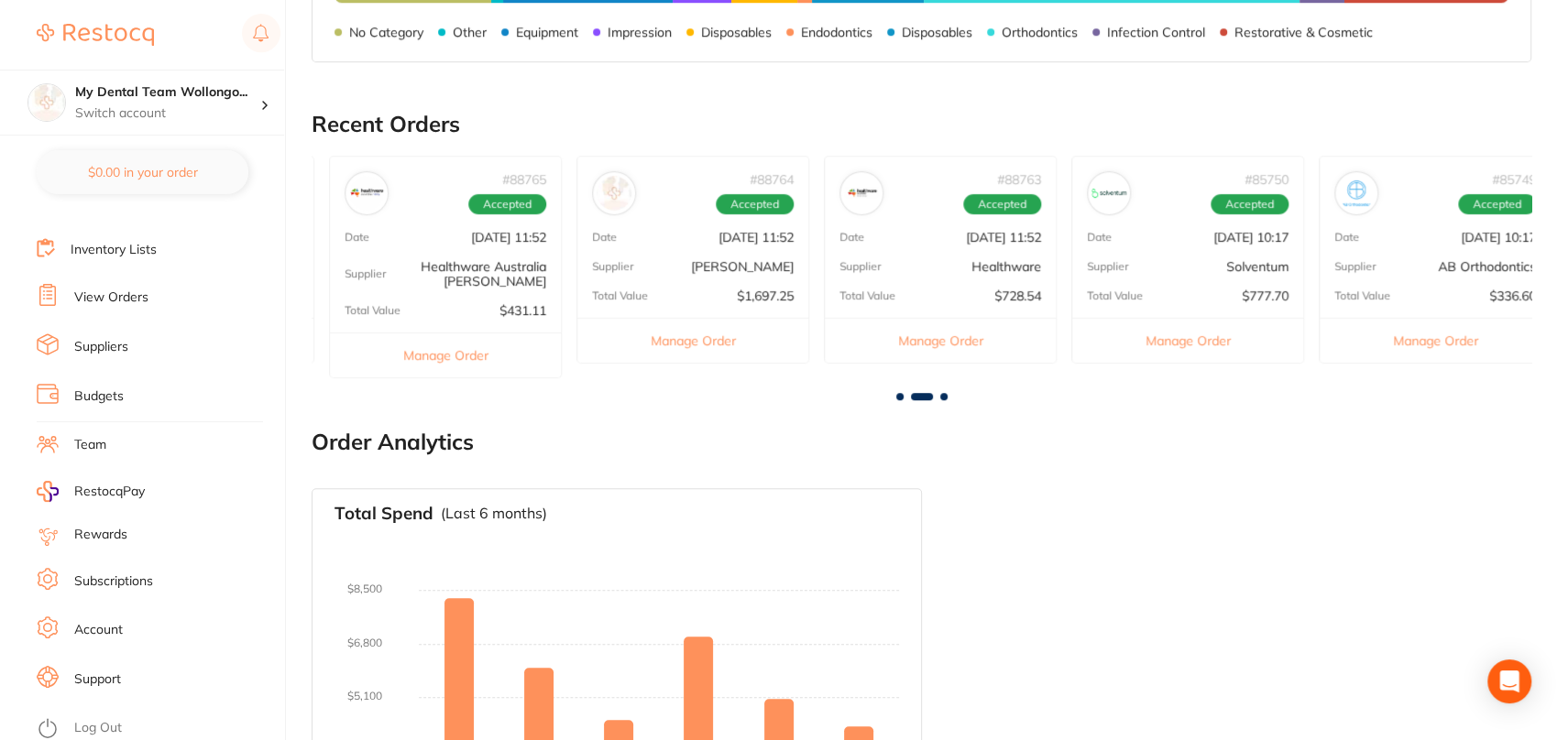
scroll to position [825, 0]
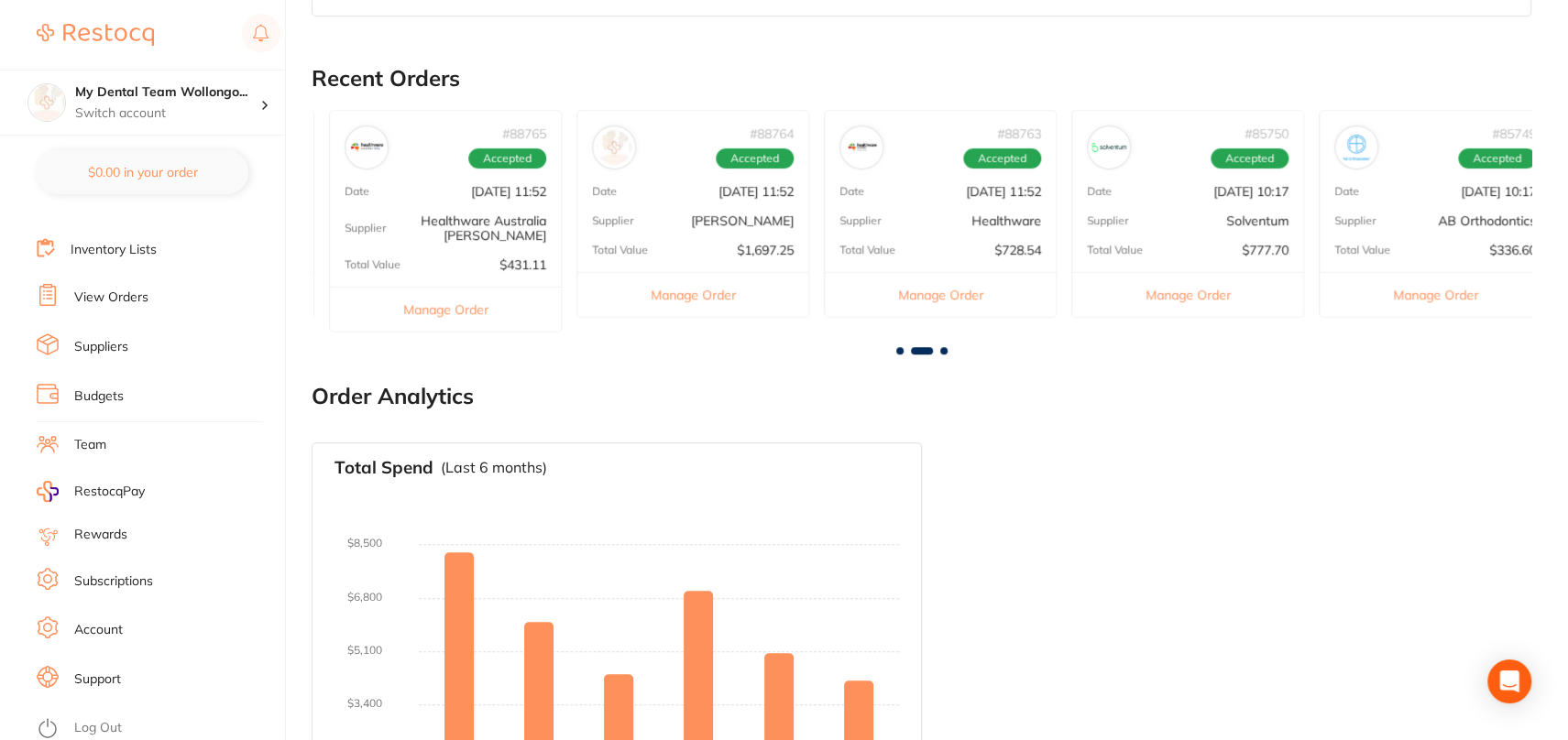
click at [945, 352] on span at bounding box center [944, 351] width 8 height 8
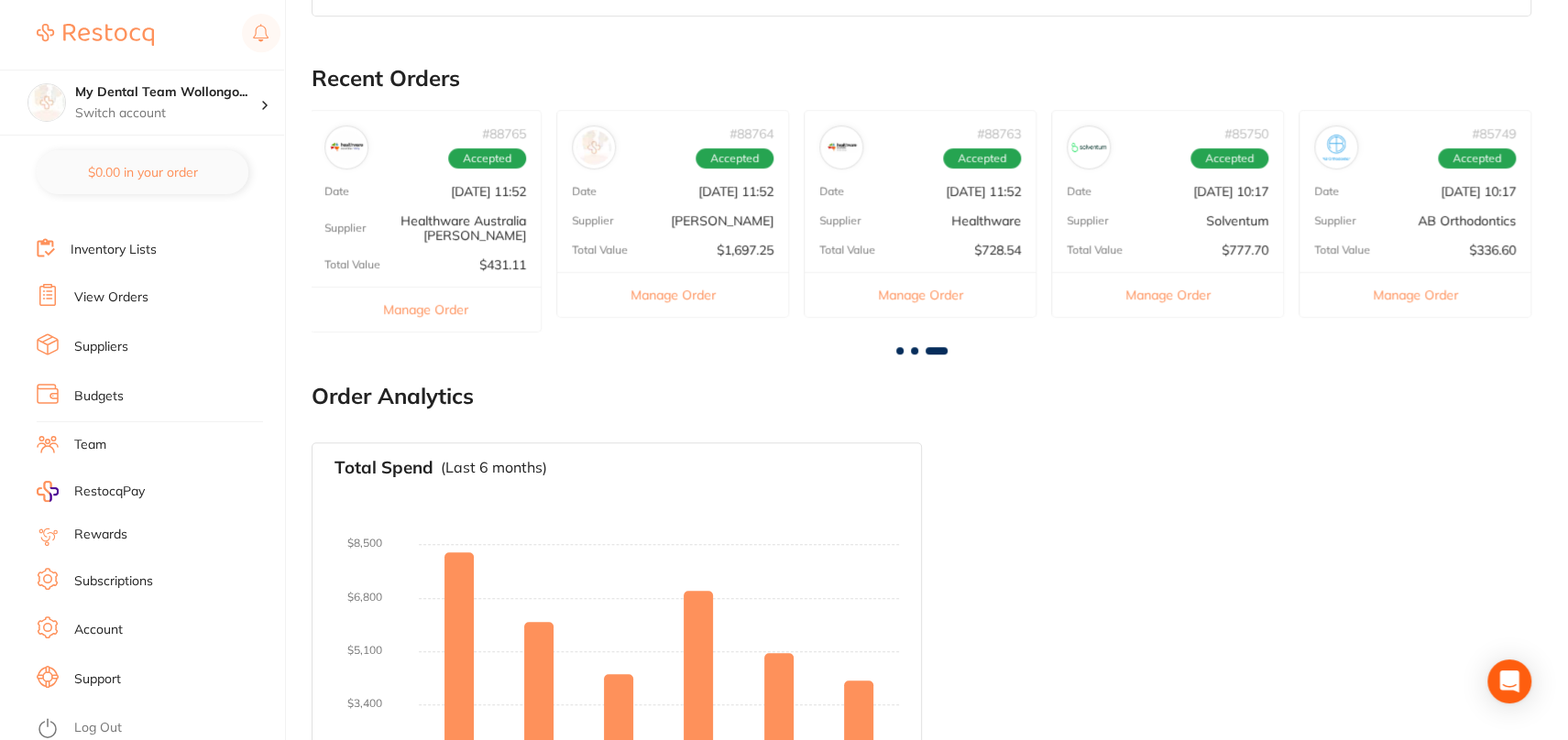
click at [1398, 294] on button "Manage Order" at bounding box center [1415, 294] width 231 height 45
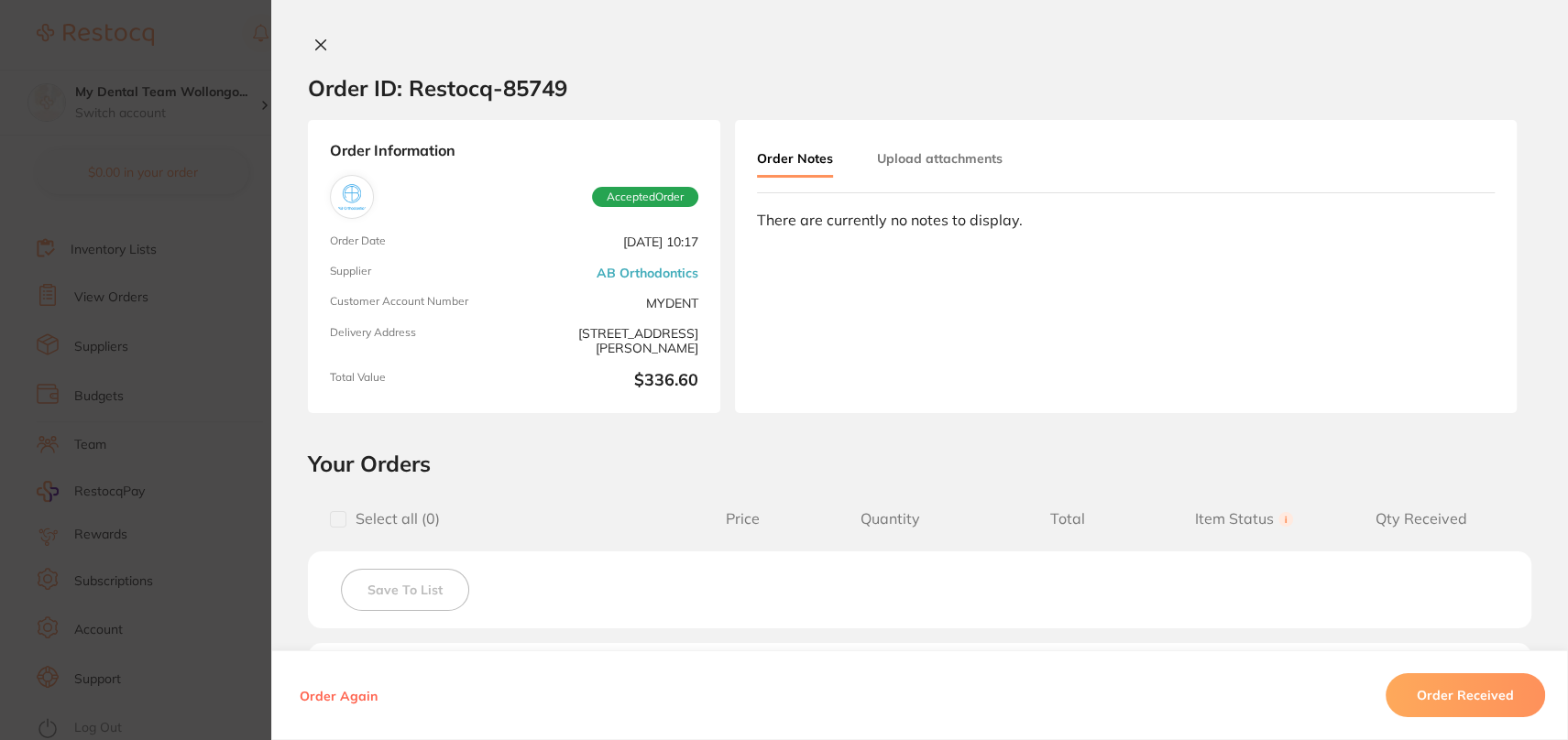
scroll to position [642, 0]
click at [321, 38] on icon at bounding box center [321, 44] width 14 height 14
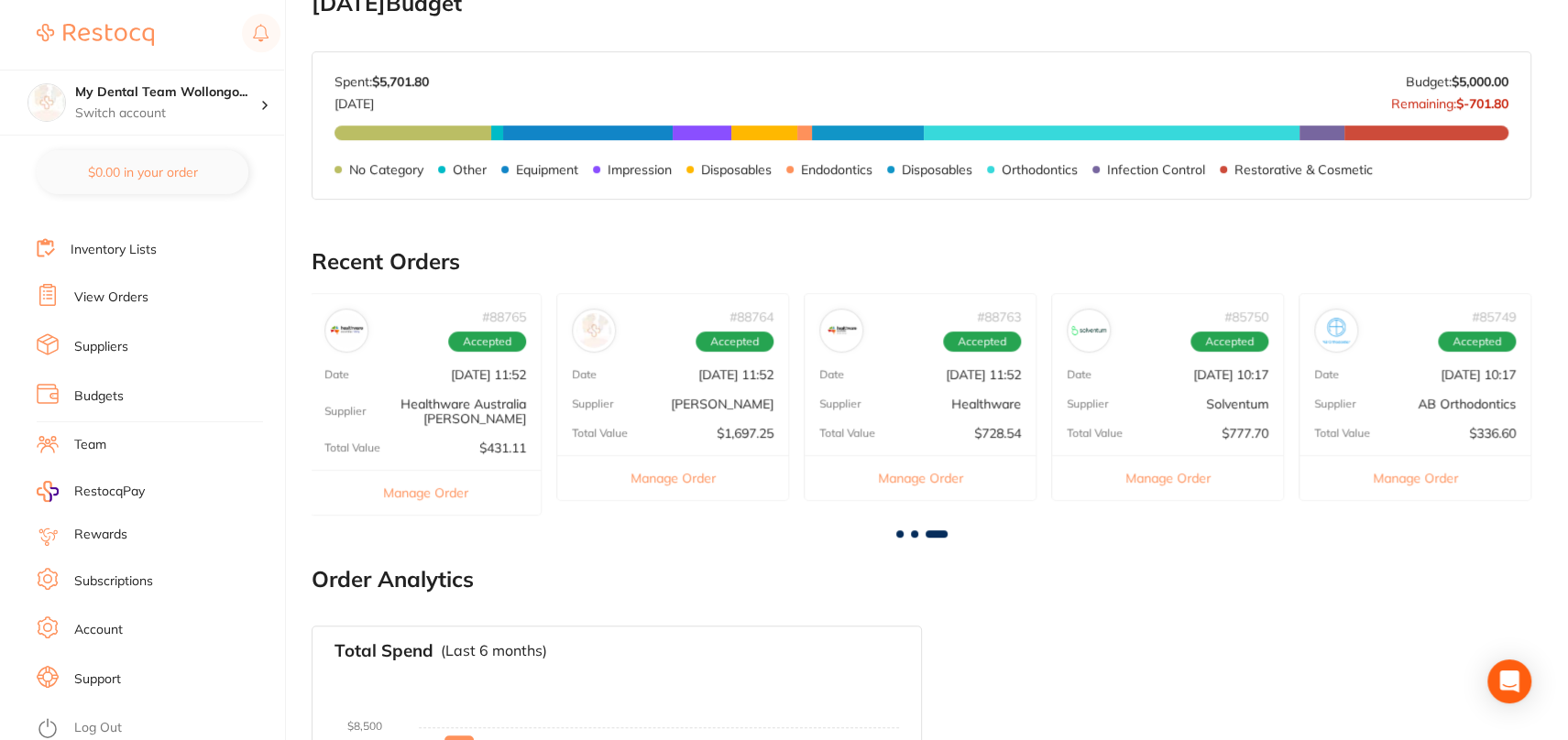
click at [912, 535] on div at bounding box center [921, 534] width 1220 height 8
click at [914, 535] on span at bounding box center [914, 534] width 8 height 8
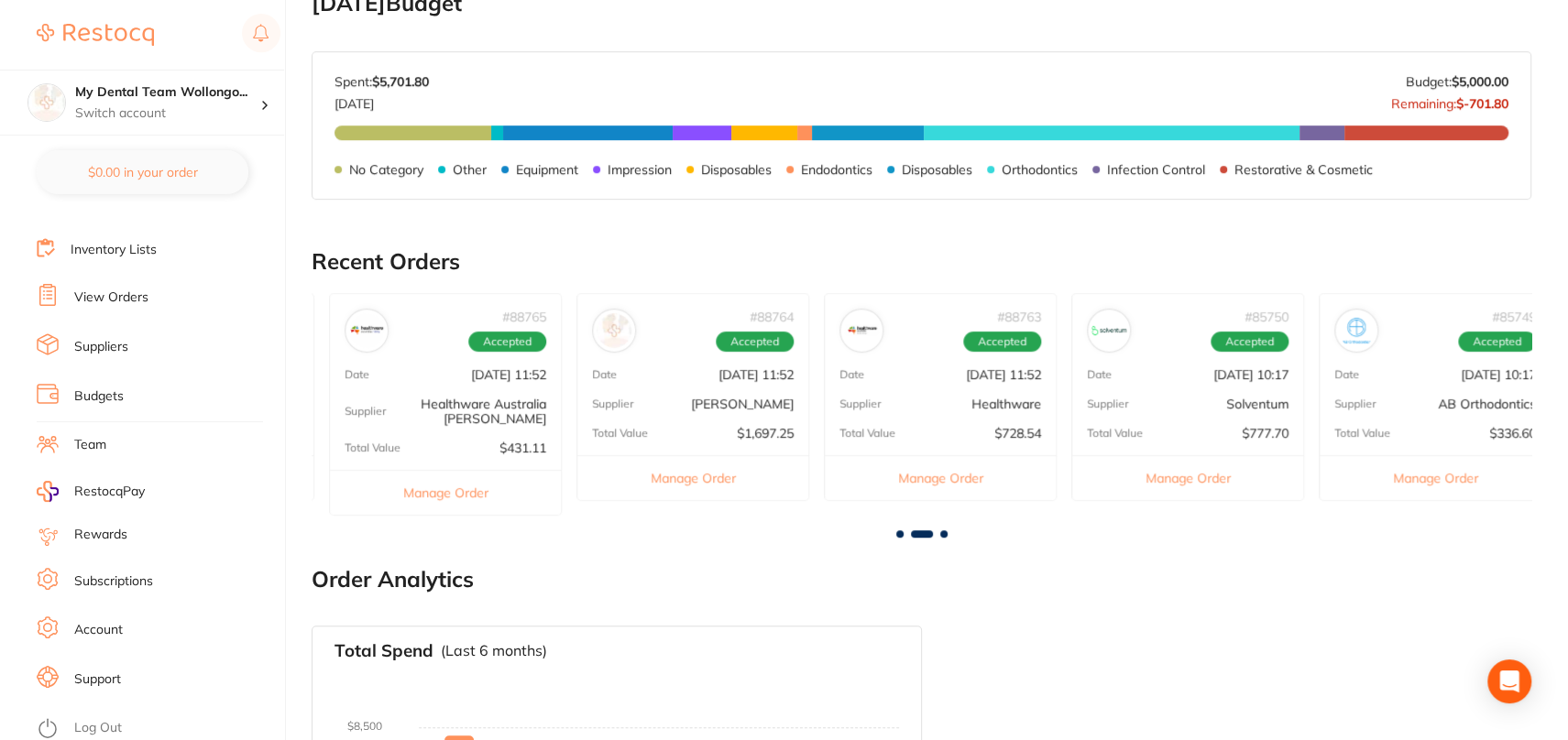
click at [914, 535] on span at bounding box center [921, 534] width 22 height 8
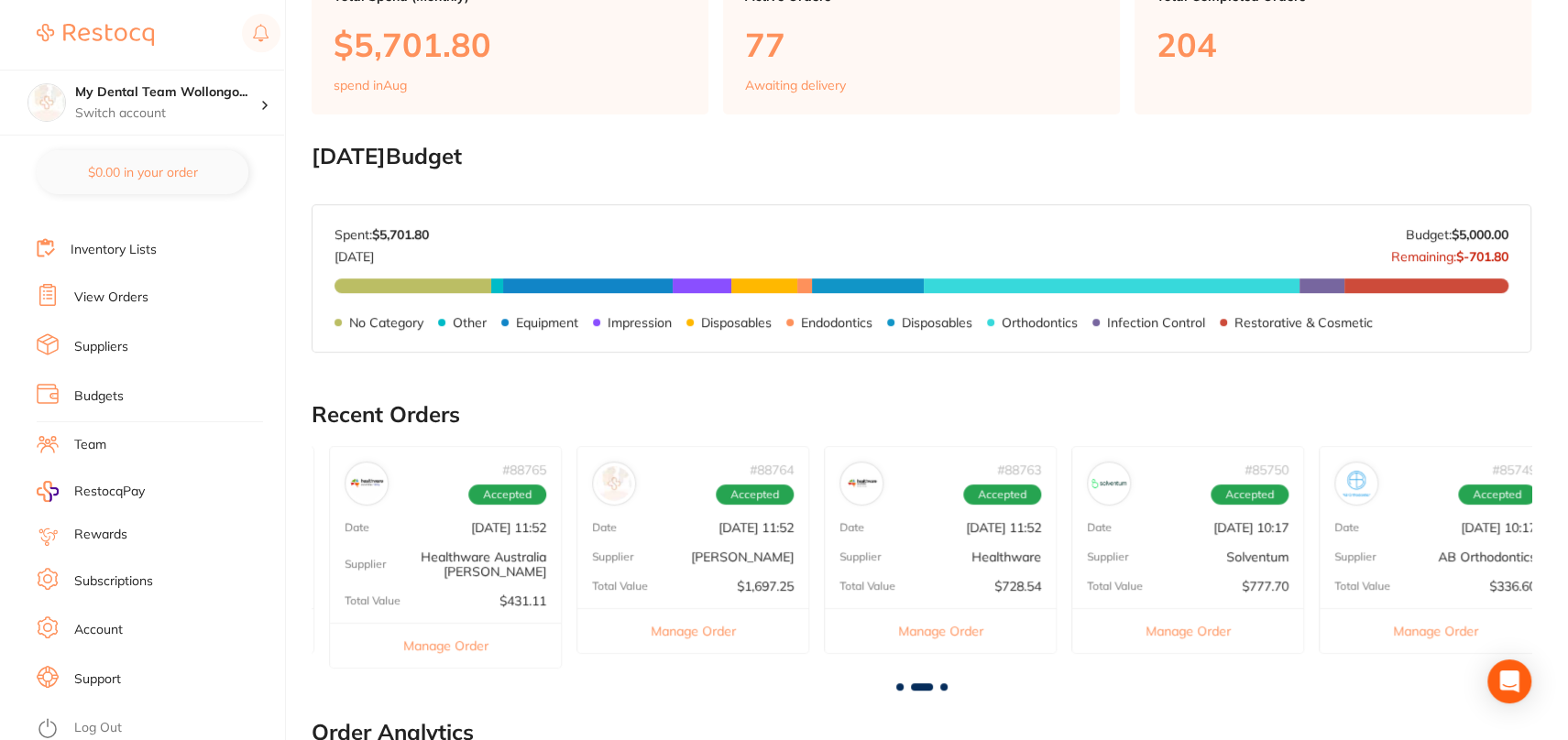
scroll to position [275, 0]
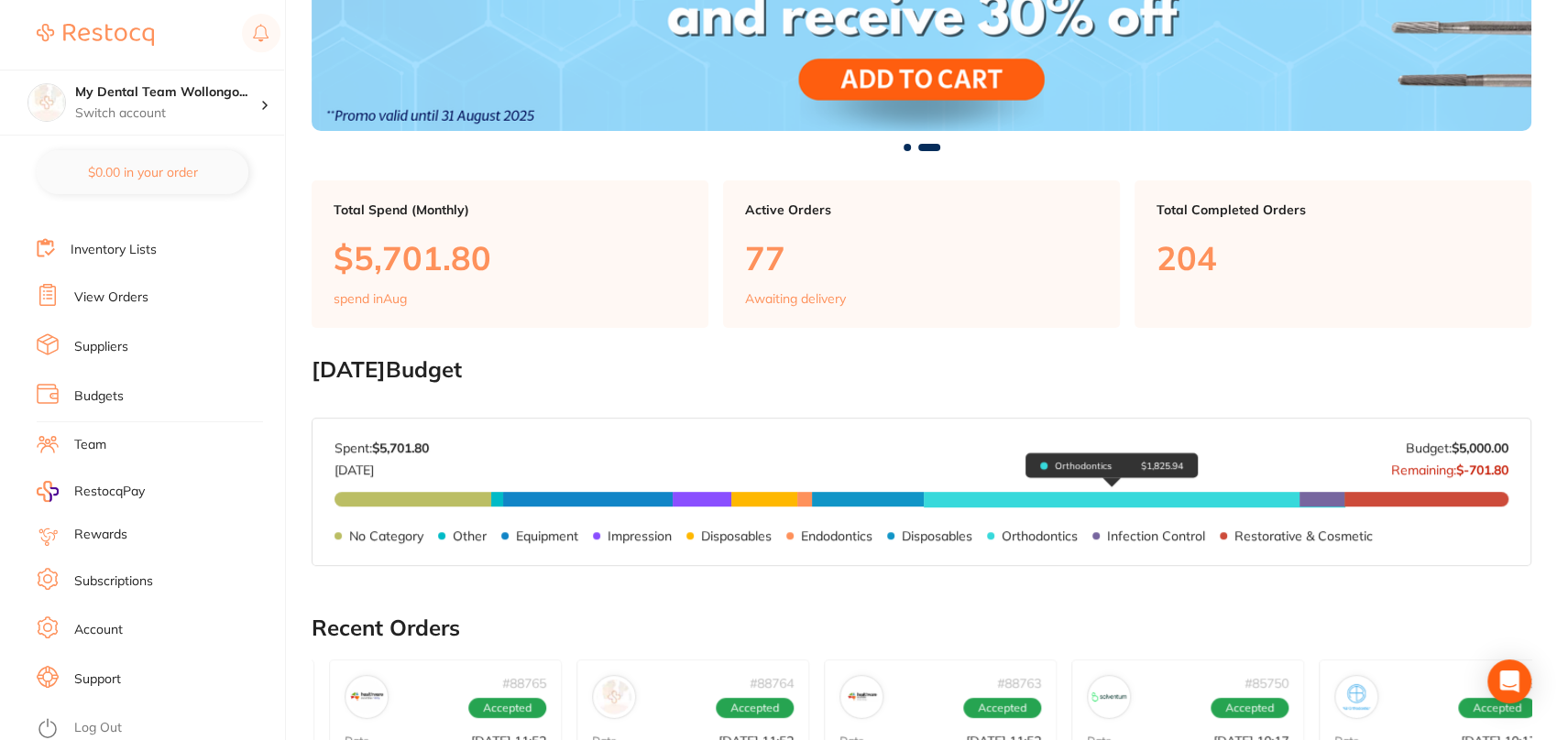
click at [1078, 498] on span "Orthodontics $1,825.94" at bounding box center [1112, 498] width 375 height 14
drag, startPoint x: 1184, startPoint y: 461, endPoint x: 1152, endPoint y: 462, distance: 32.0
click at [1183, 461] on div "Orthodontics $1,825.94" at bounding box center [1112, 465] width 172 height 26
click at [1077, 462] on p "Orthodontics" at bounding box center [1083, 465] width 57 height 11
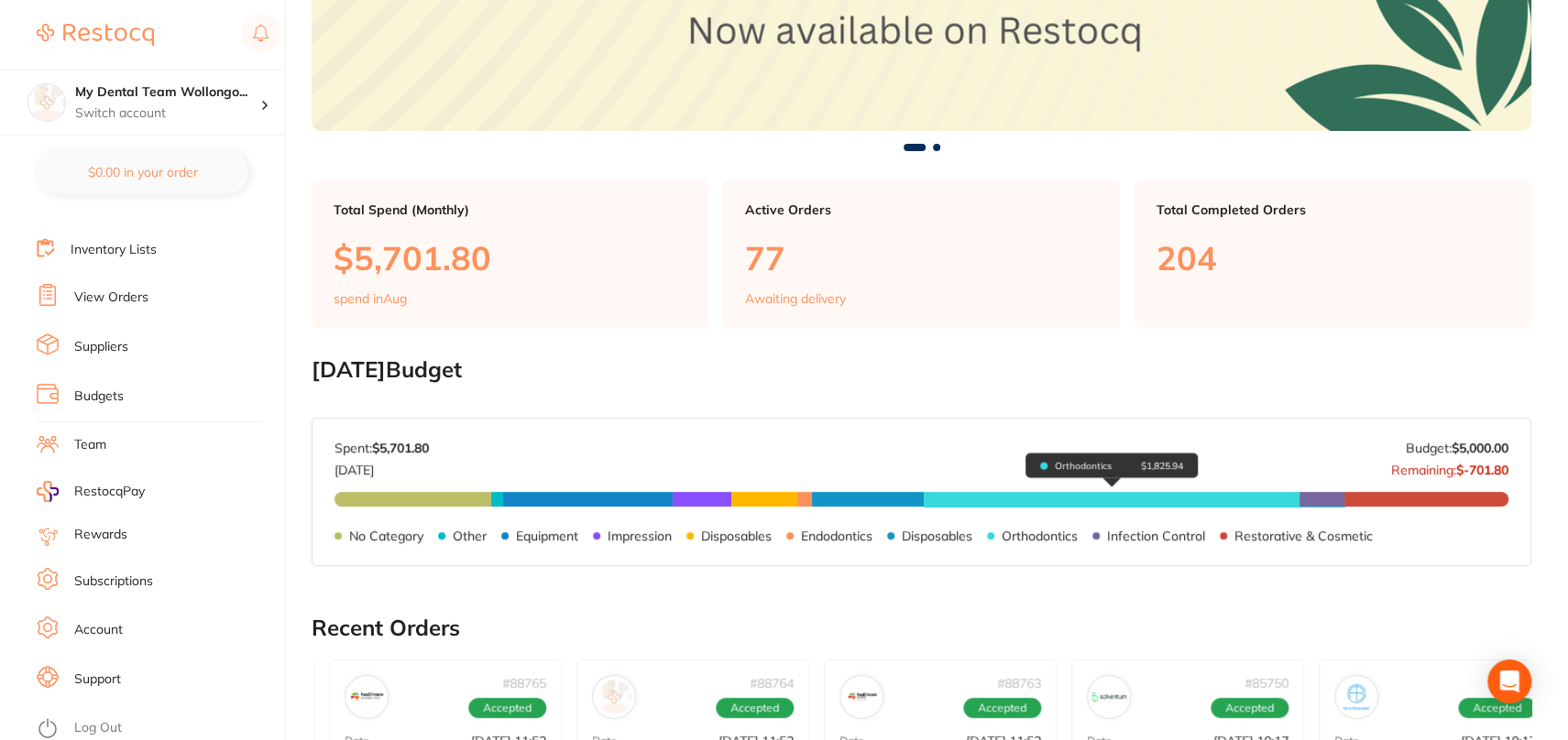
click at [1090, 505] on span "Orthodontics $1,825.94" at bounding box center [1112, 498] width 375 height 14
click at [815, 306] on p "Awaiting delivery" at bounding box center [795, 298] width 101 height 14
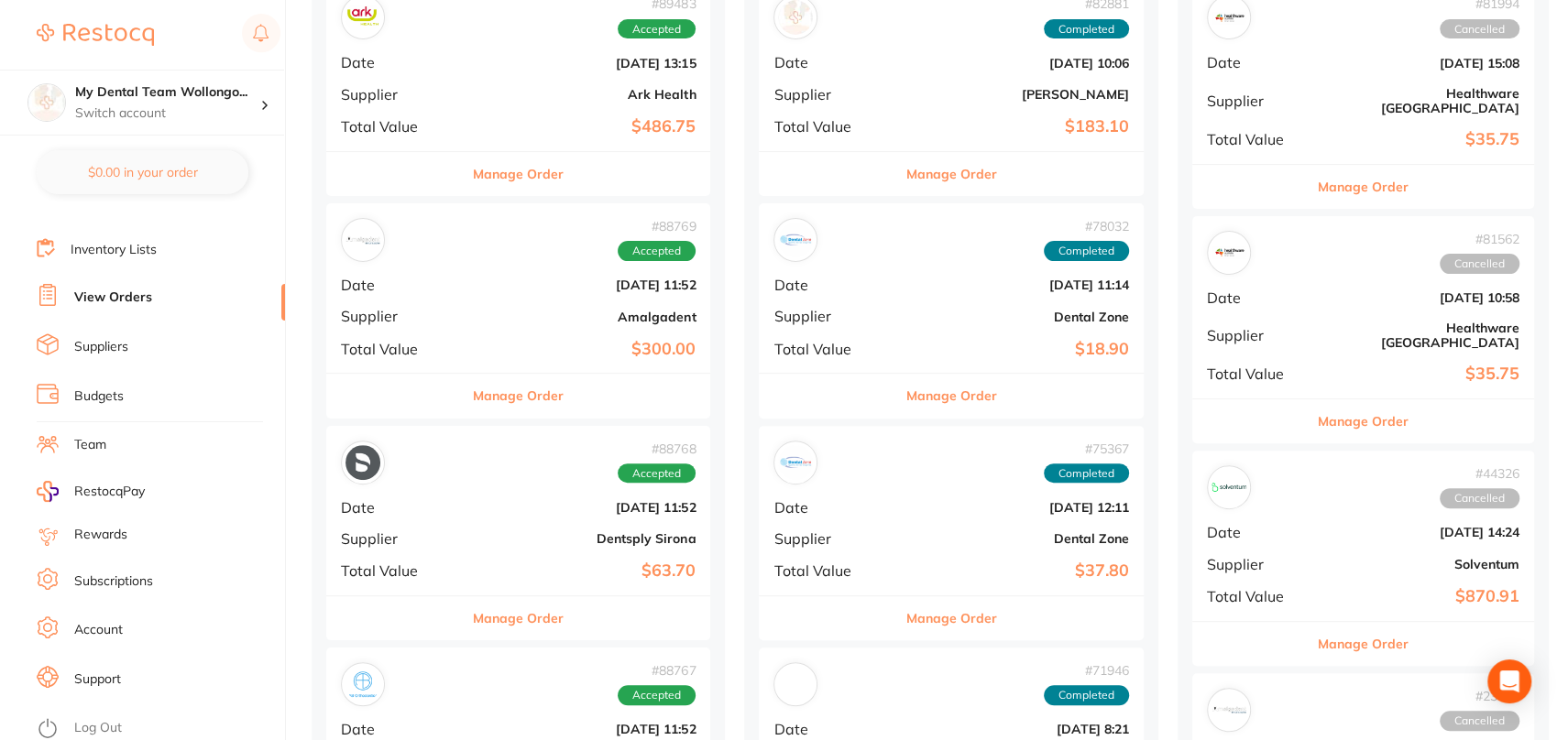
click at [810, 39] on div "# 82881 Completed" at bounding box center [951, 17] width 355 height 44
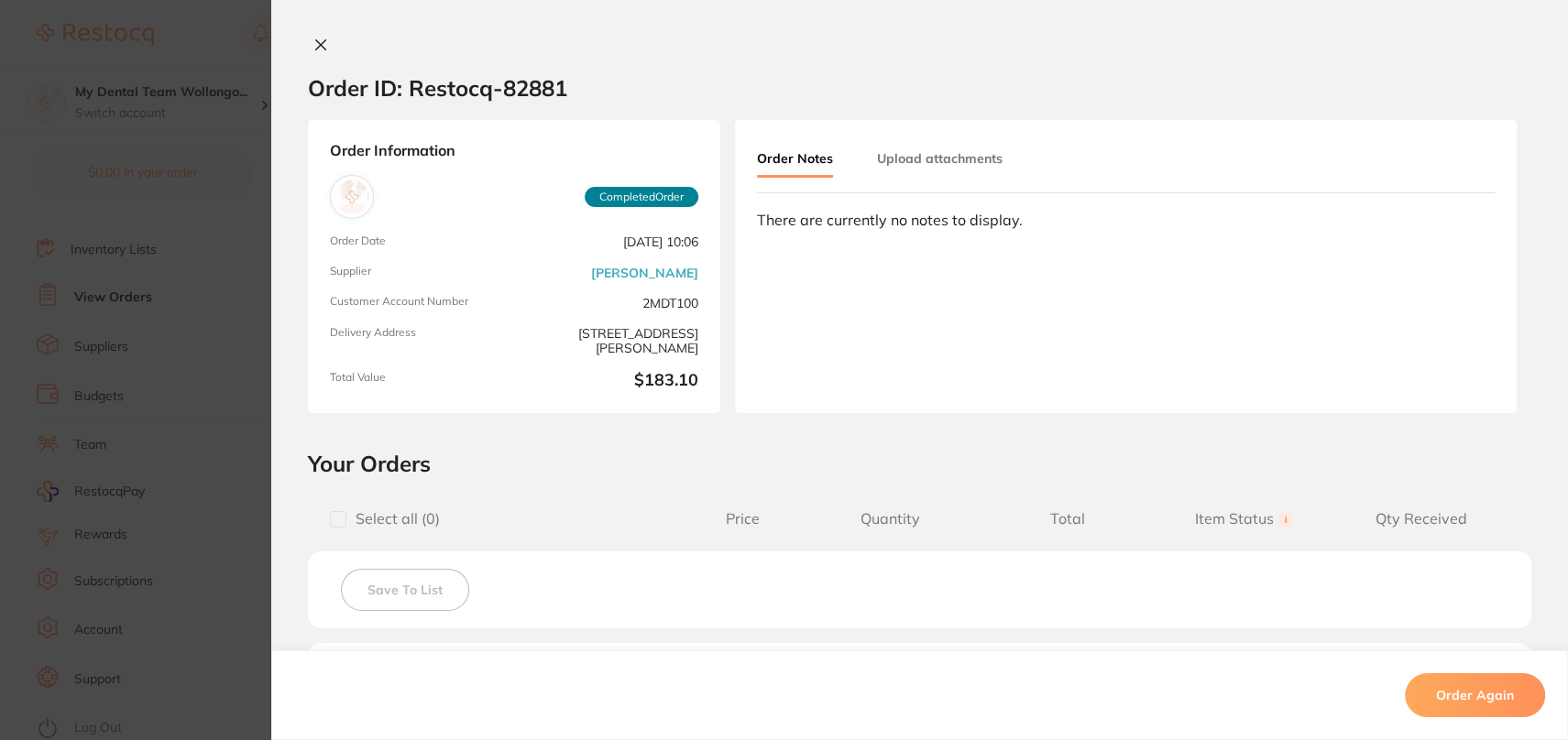
click at [308, 19] on div "Order ID: Restocq- 82881 Order Information Completed Order Order Date [DATE] 10…" at bounding box center [919, 370] width 1297 height 740
click at [320, 45] on icon at bounding box center [321, 44] width 14 height 14
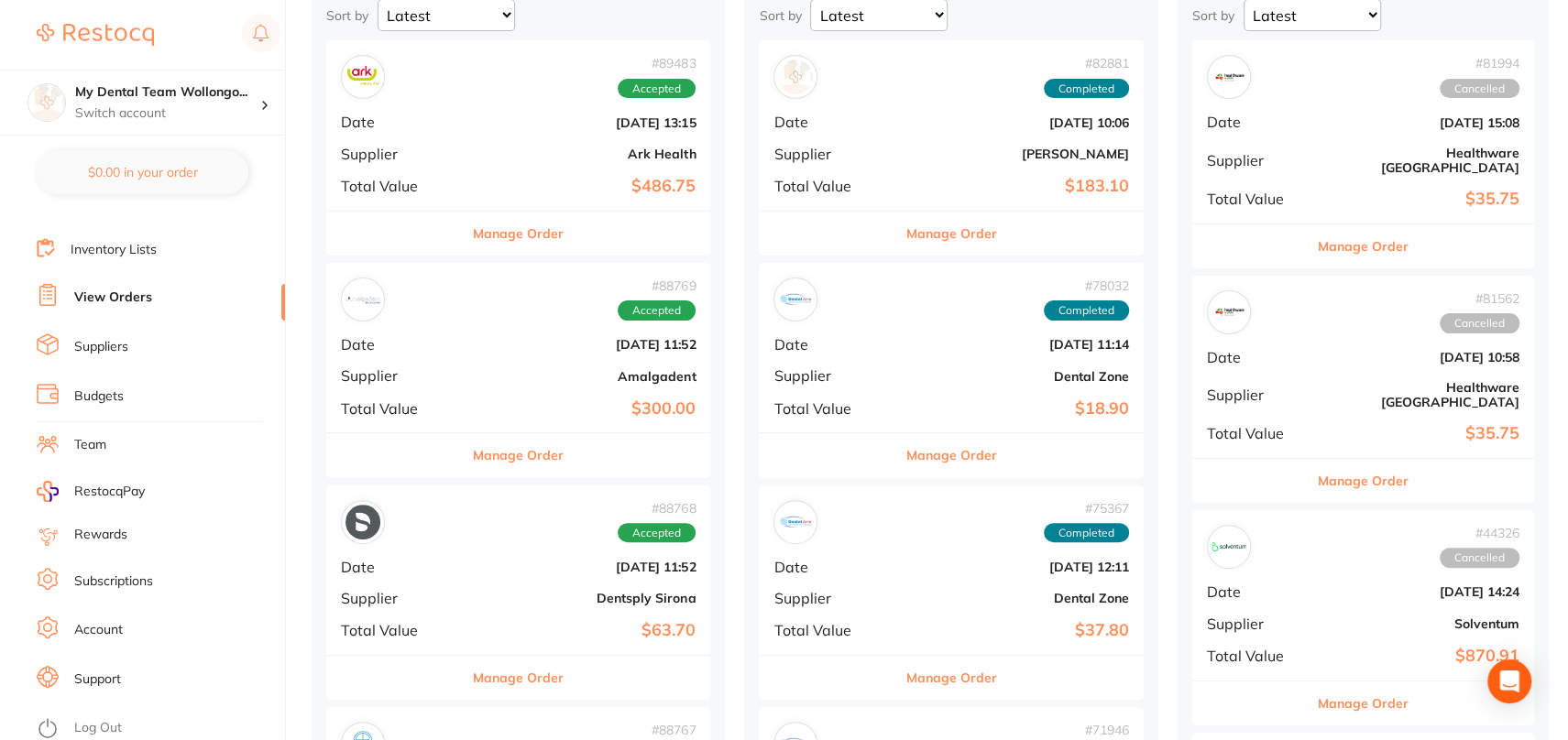
scroll to position [183, 0]
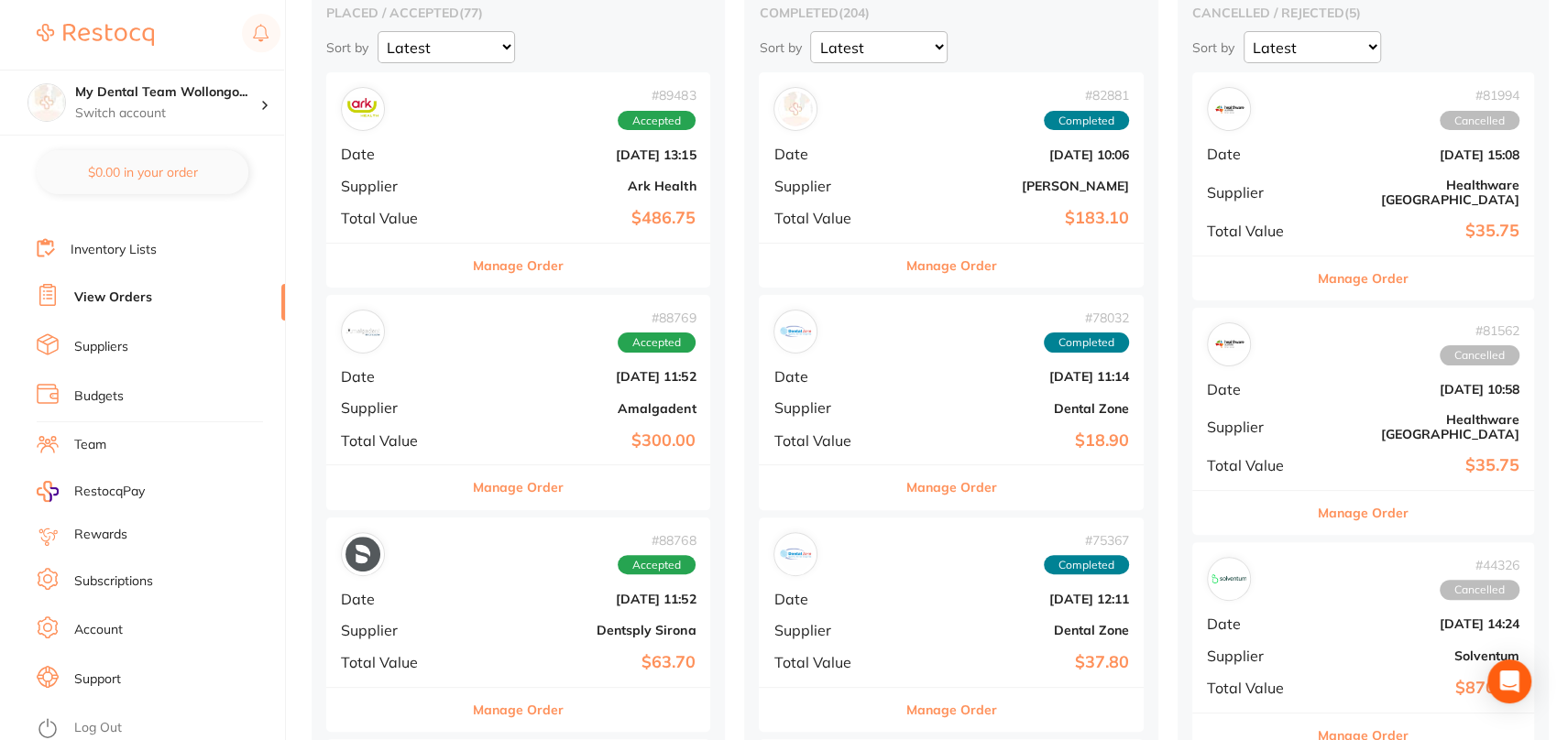
click at [514, 279] on button "Manage Order" at bounding box center [518, 266] width 90 height 44
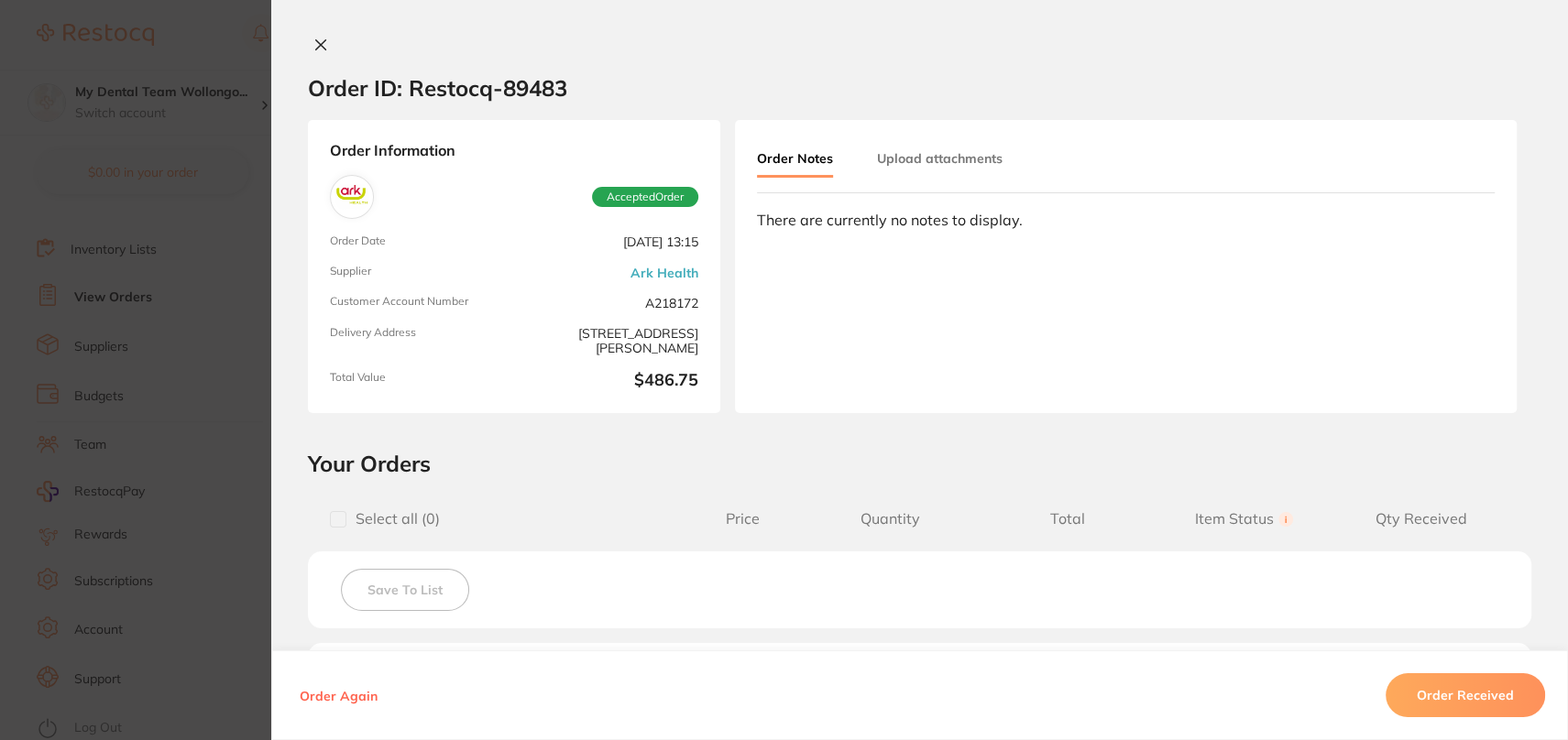
click at [322, 52] on button at bounding box center [321, 46] width 26 height 19
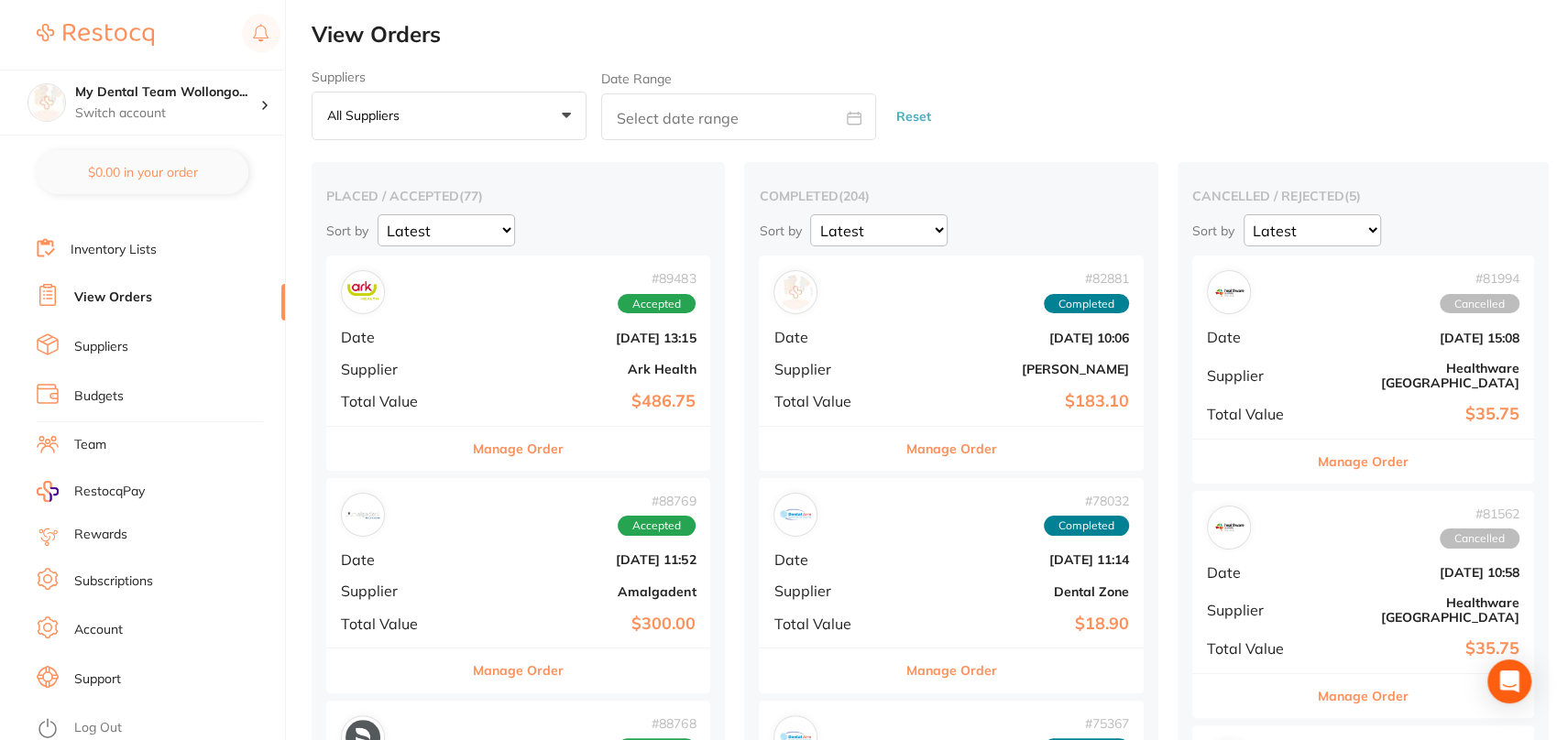
click at [397, 114] on p "All suppliers" at bounding box center [367, 115] width 80 height 16
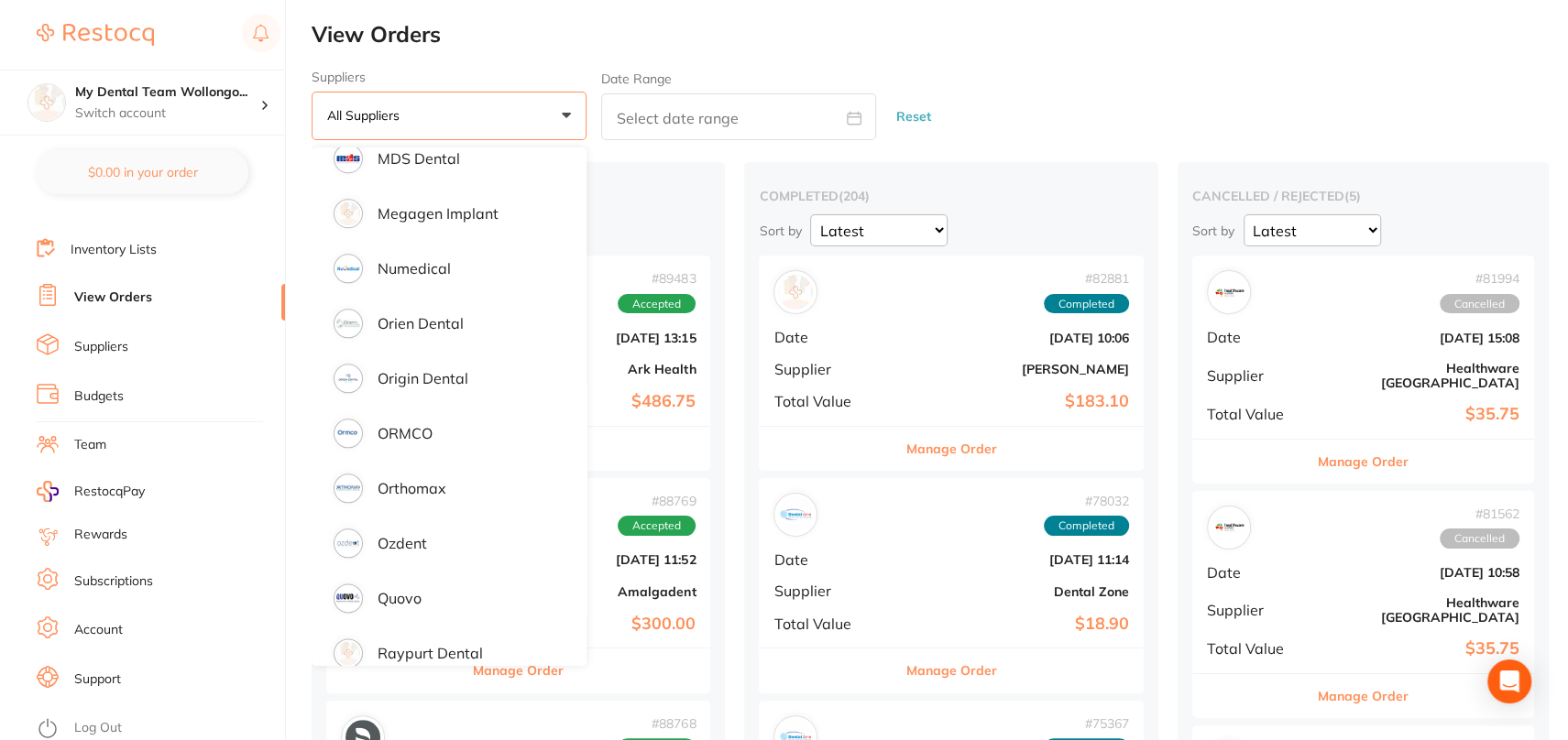
scroll to position [1649, 0]
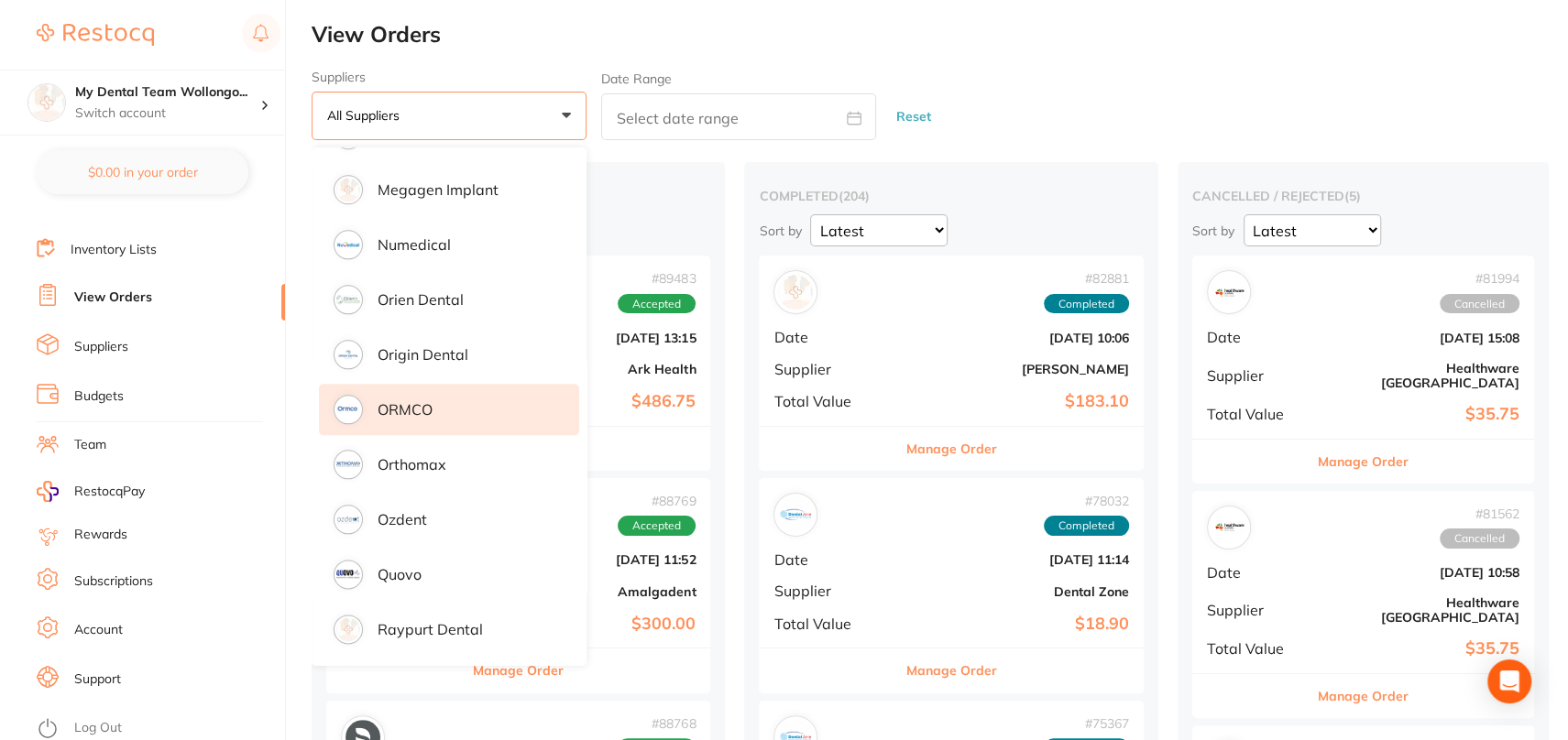
click at [431, 409] on p "ORMCO" at bounding box center [404, 409] width 55 height 16
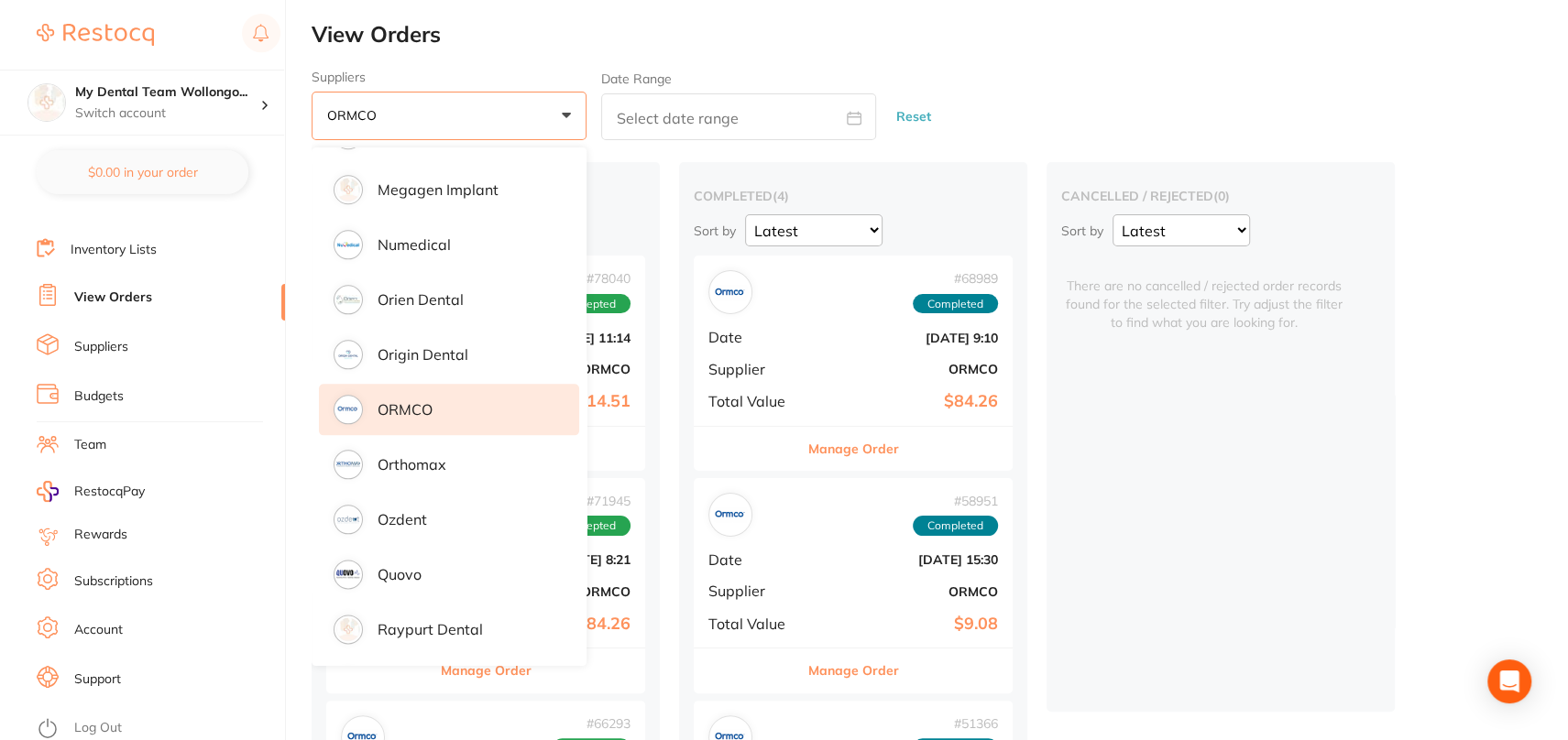
click at [1302, 368] on div "cancelled / rejected ( 0 ) Sort by Latest Notification There are no cancelled /…" at bounding box center [1221, 437] width 348 height 549
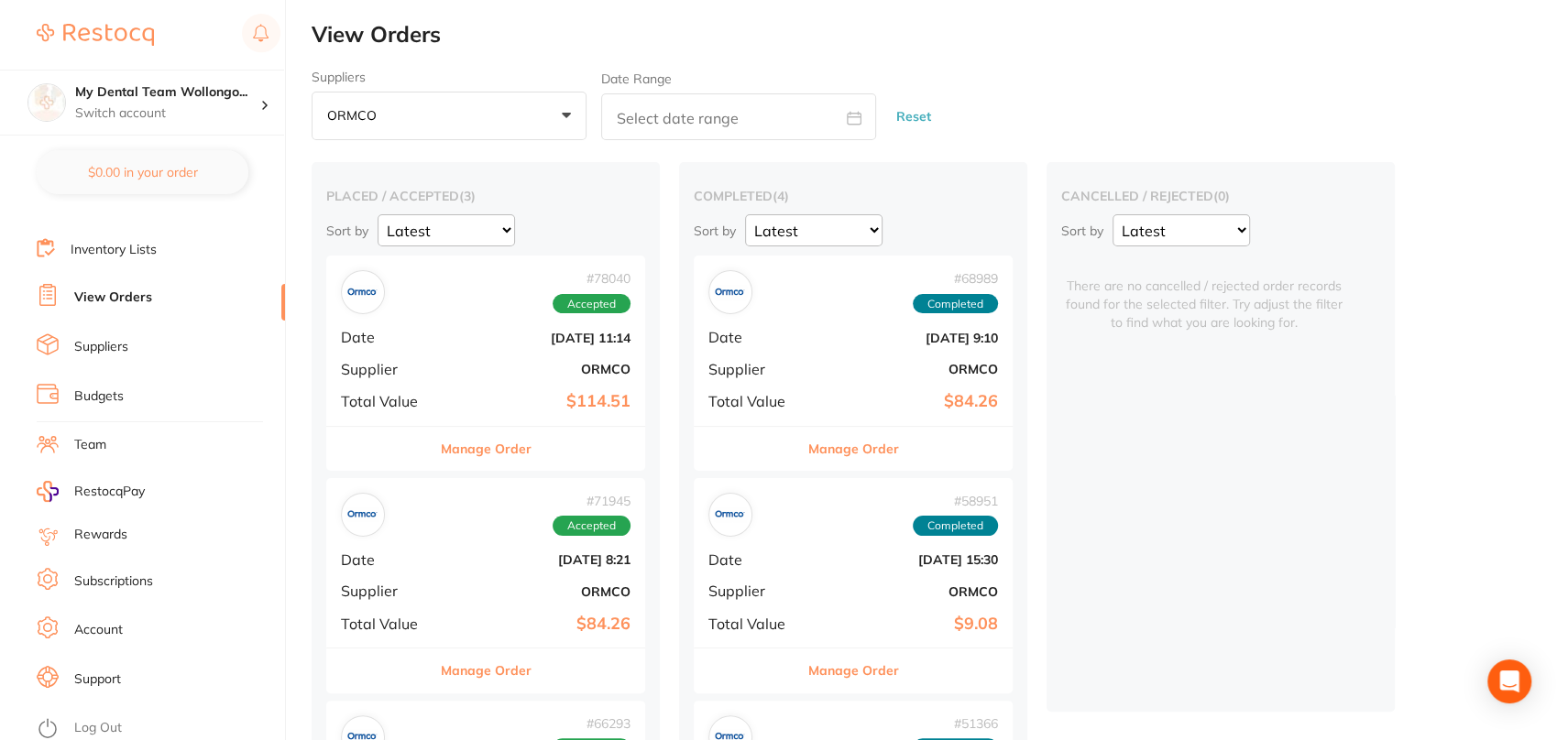
click at [512, 443] on button "Manage Order" at bounding box center [486, 449] width 90 height 44
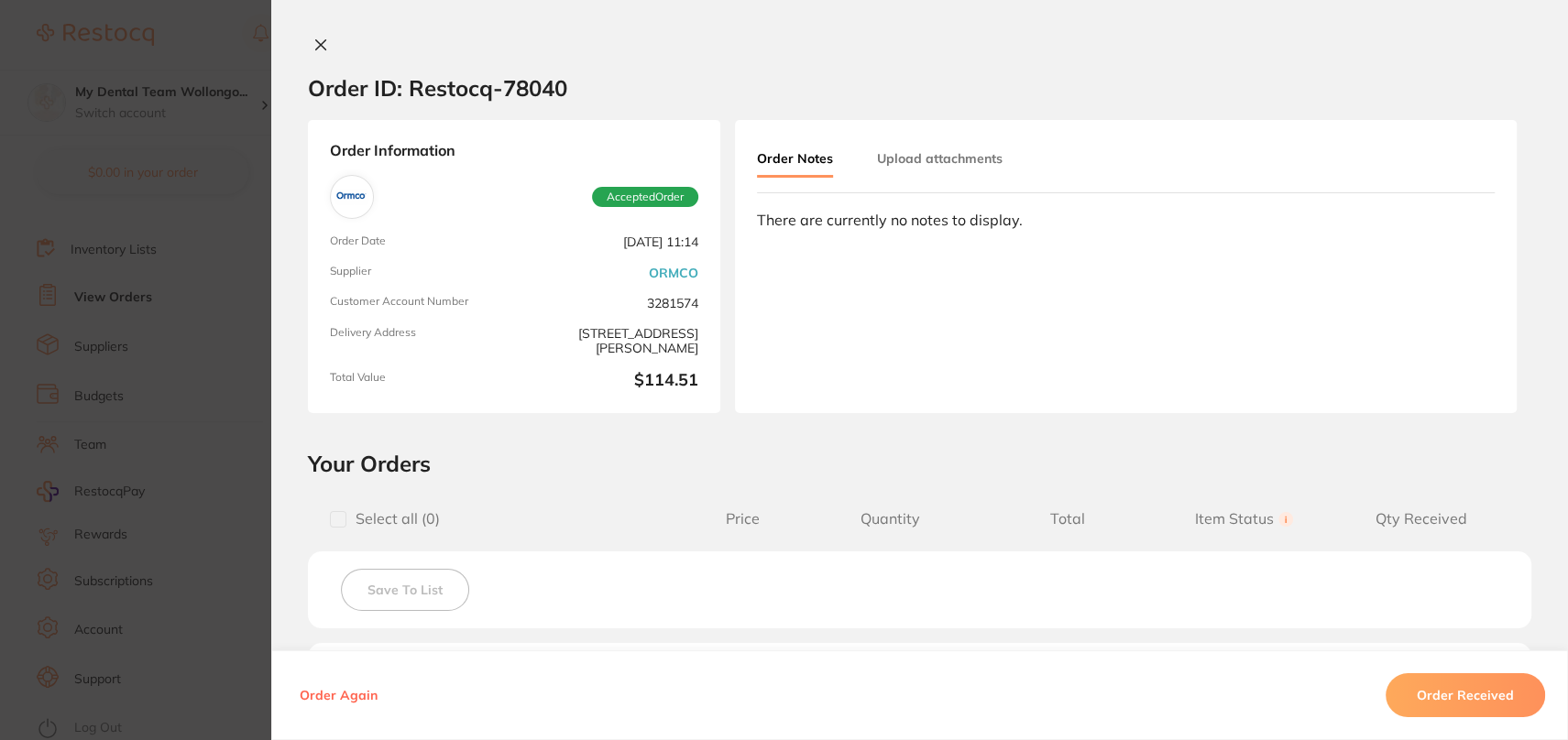
click at [318, 38] on icon at bounding box center [321, 44] width 14 height 14
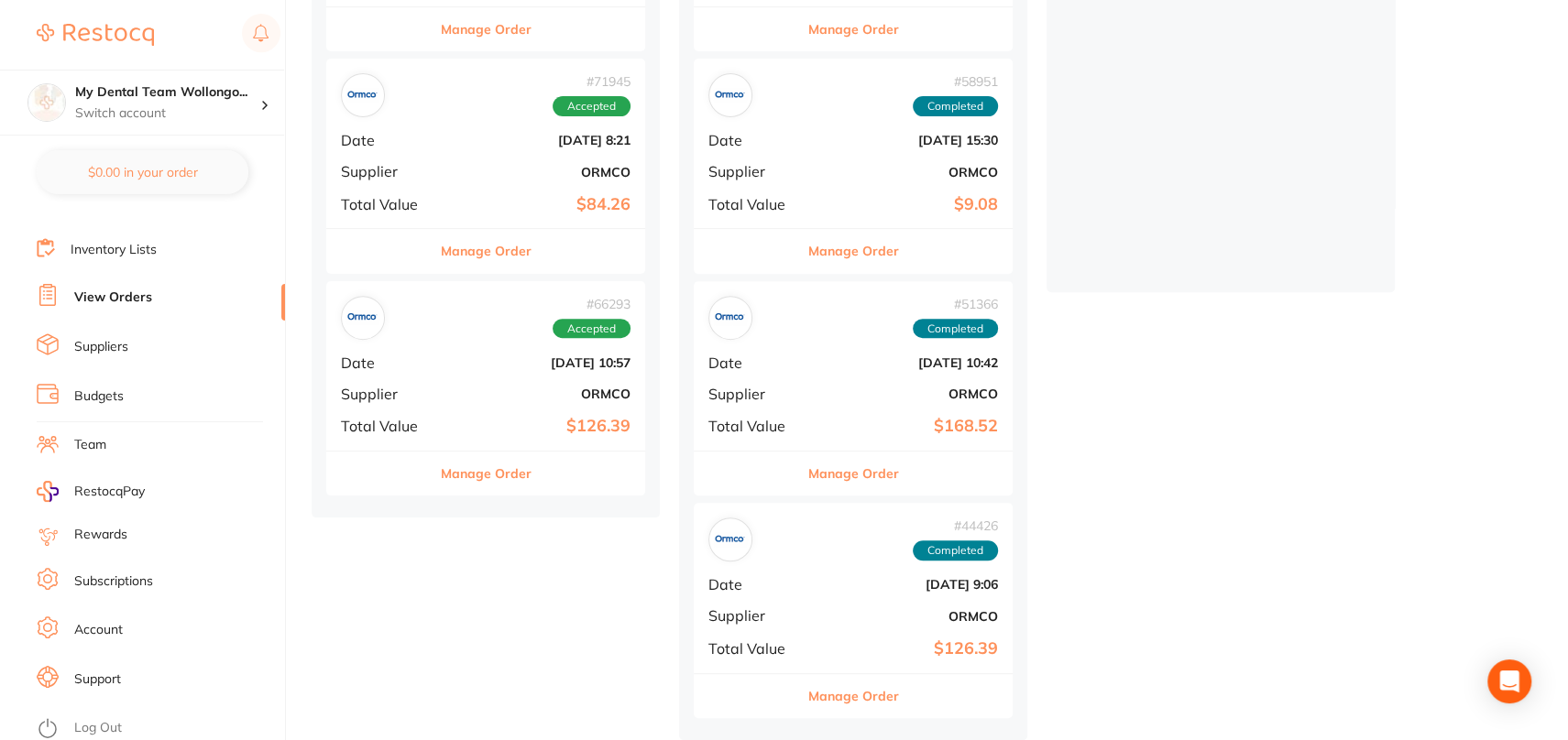
scroll to position [239, 0]
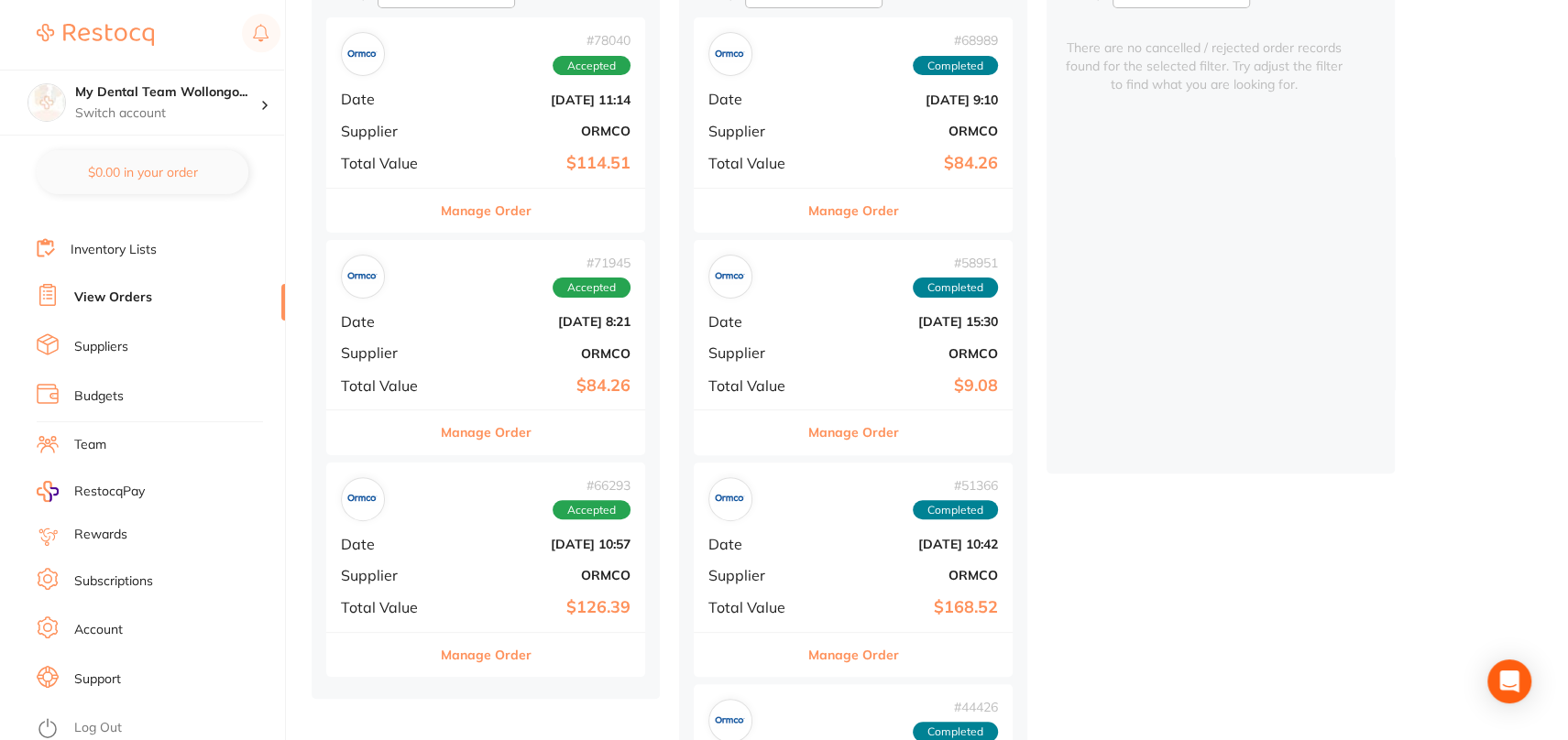
click at [484, 447] on button "Manage Order" at bounding box center [486, 433] width 90 height 44
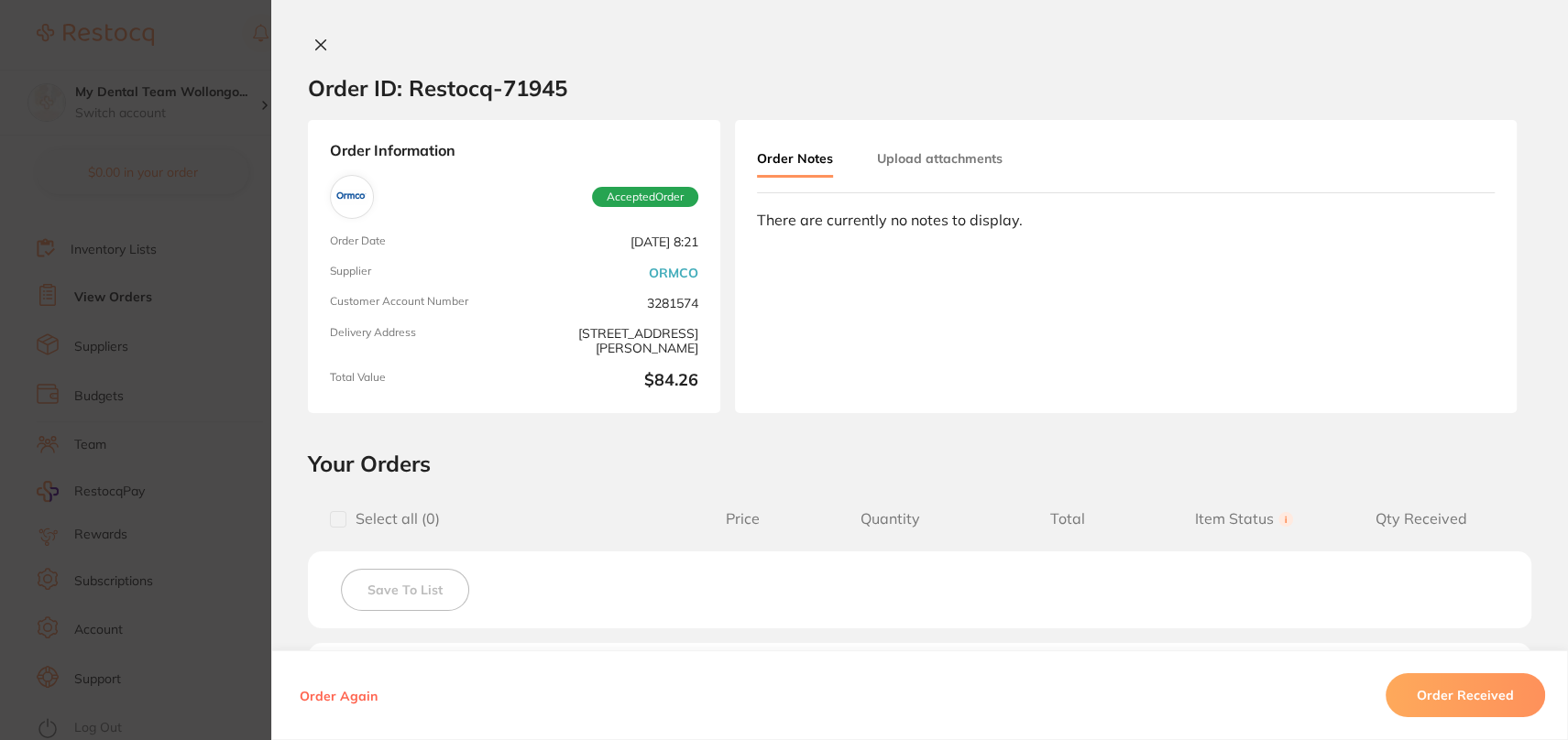
scroll to position [146, 0]
click at [330, 50] on div at bounding box center [919, 46] width 1297 height 19
click at [321, 41] on icon at bounding box center [321, 44] width 14 height 14
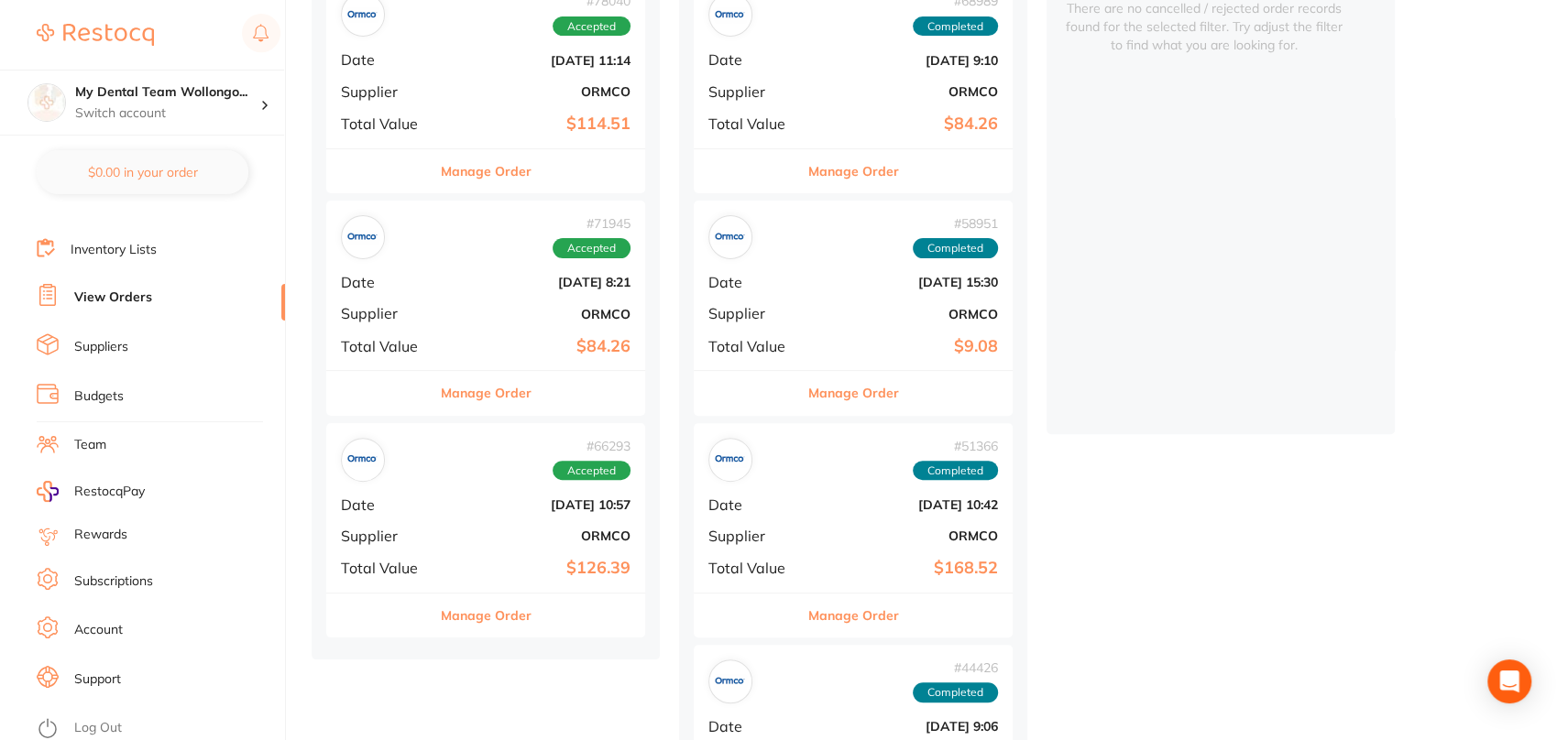
scroll to position [421, 0]
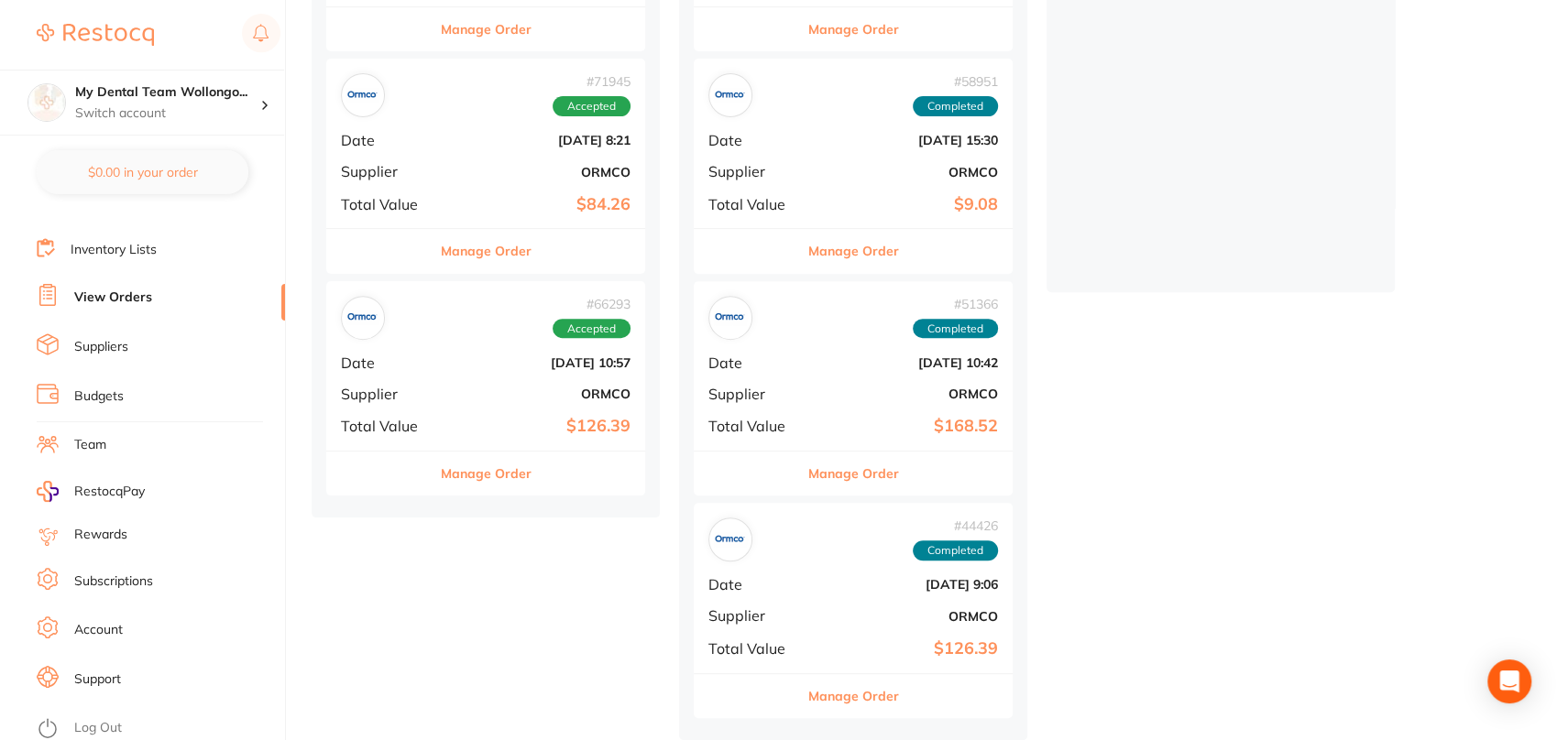
click at [457, 468] on button "Manage Order" at bounding box center [486, 473] width 90 height 44
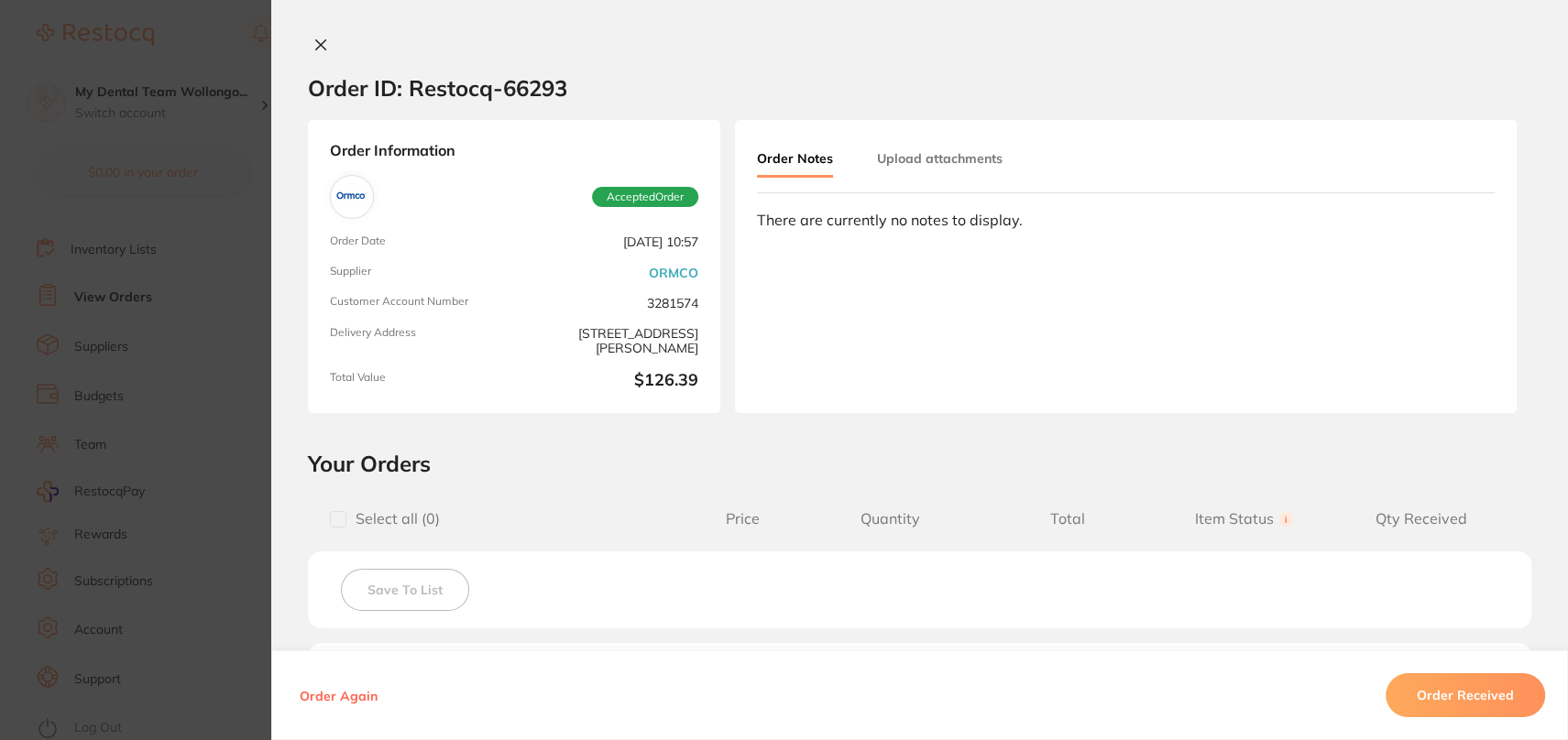
click at [336, 37] on div at bounding box center [919, 46] width 1297 height 19
click at [314, 46] on icon at bounding box center [321, 44] width 14 height 14
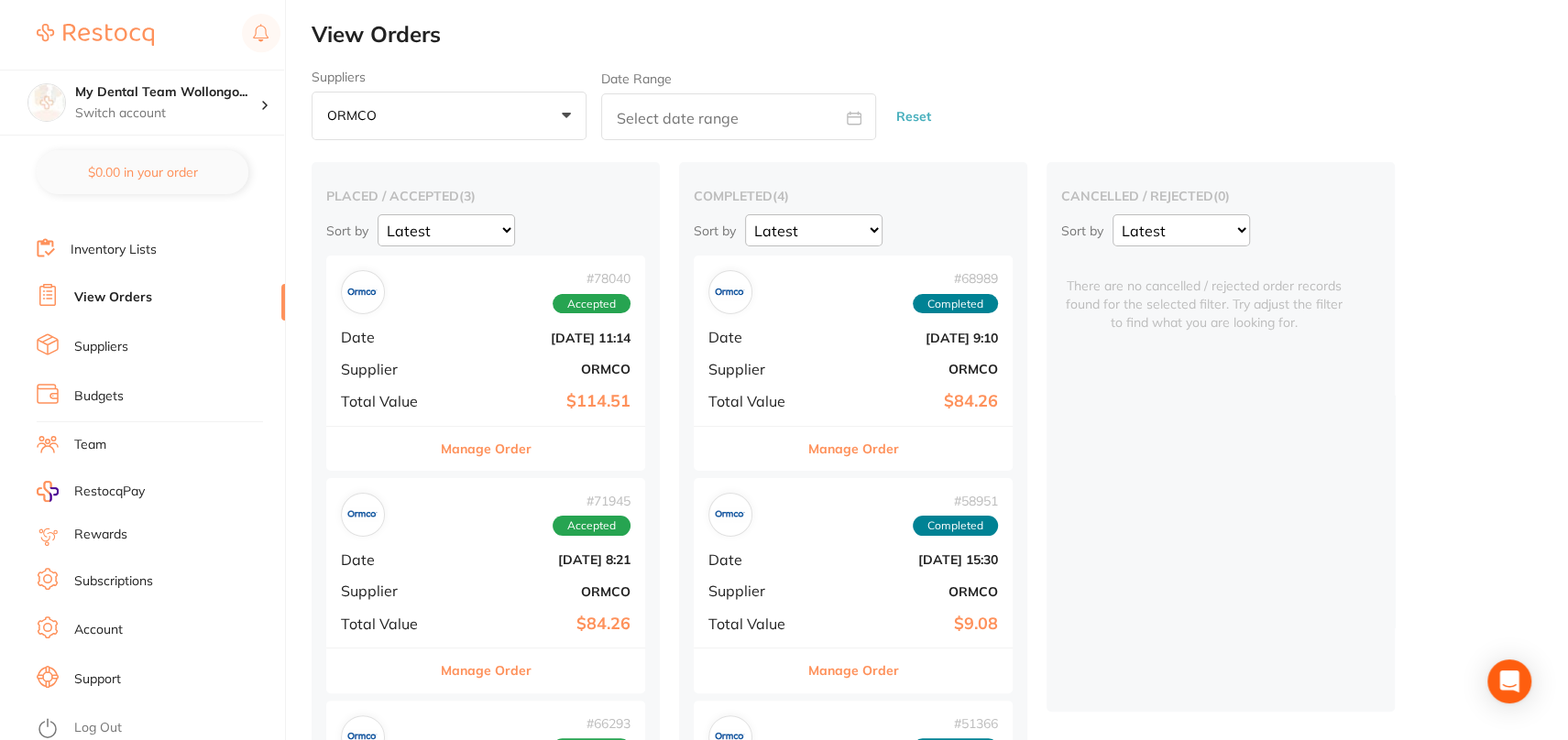
click at [530, 130] on button "ORMCO +0" at bounding box center [450, 115] width 275 height 49
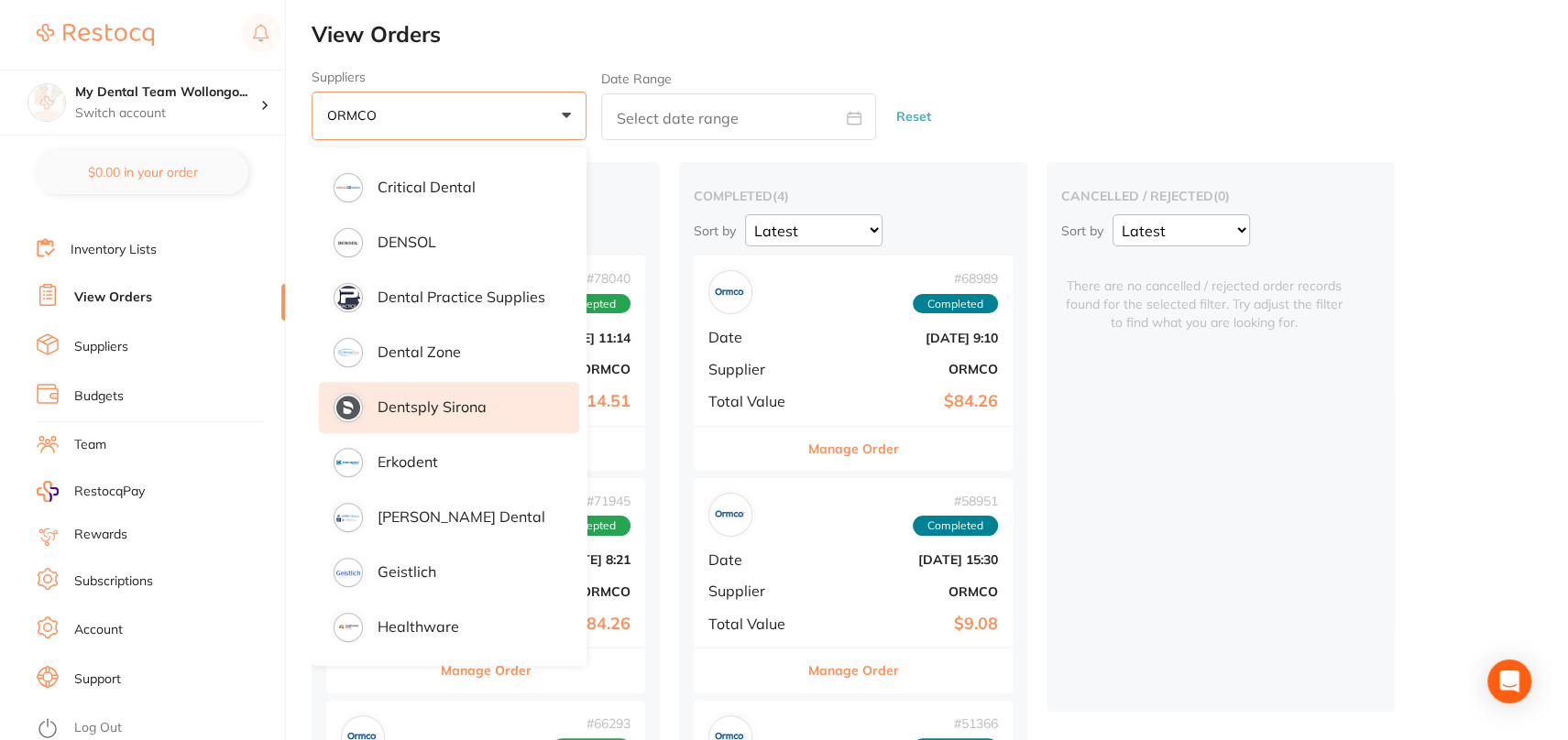
scroll to position [388, 0]
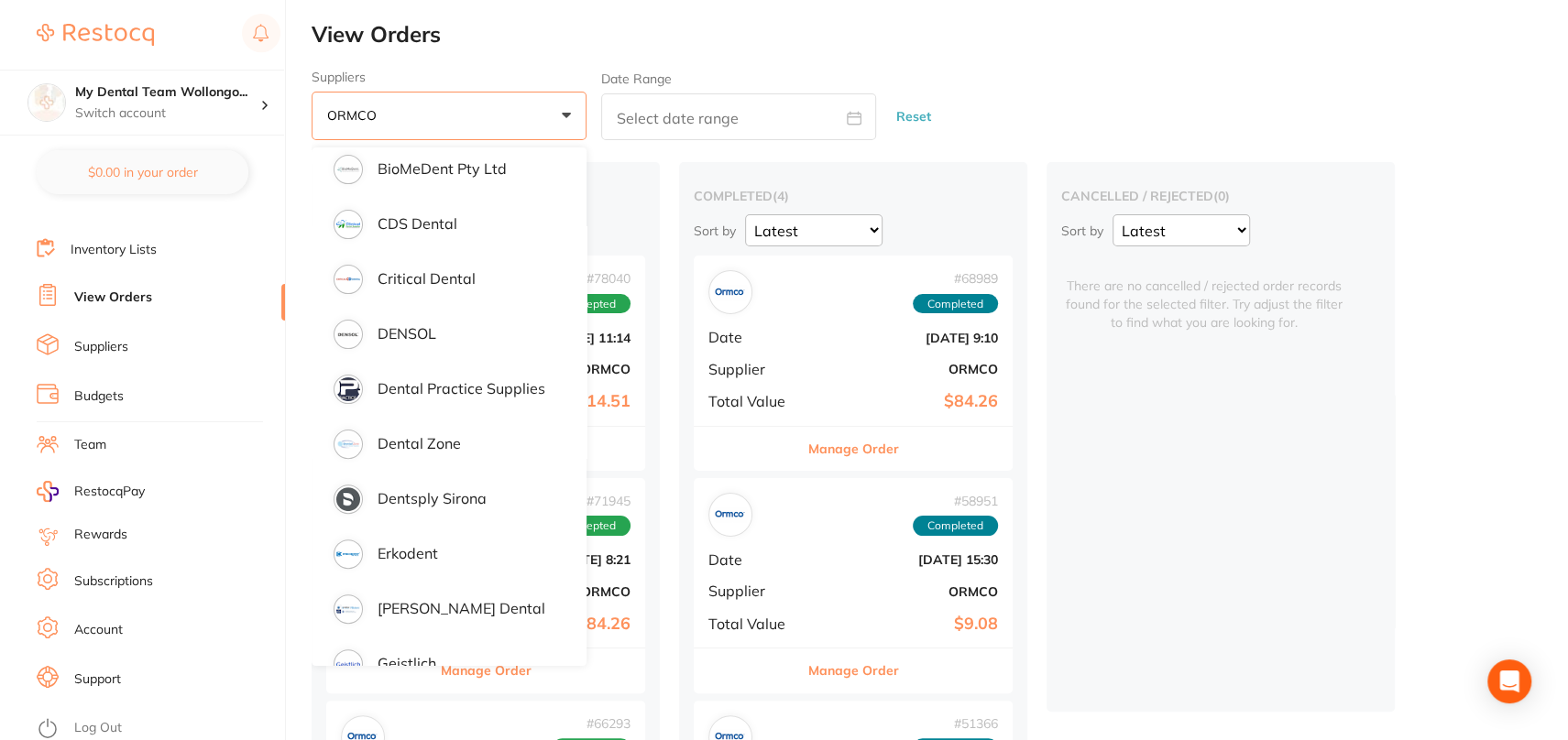
click at [1069, 76] on div "Suppliers ORMCO +0 All suppliers AB Orthodontics [PERSON_NAME] Dental AHP Denta…" at bounding box center [939, 105] width 1256 height 71
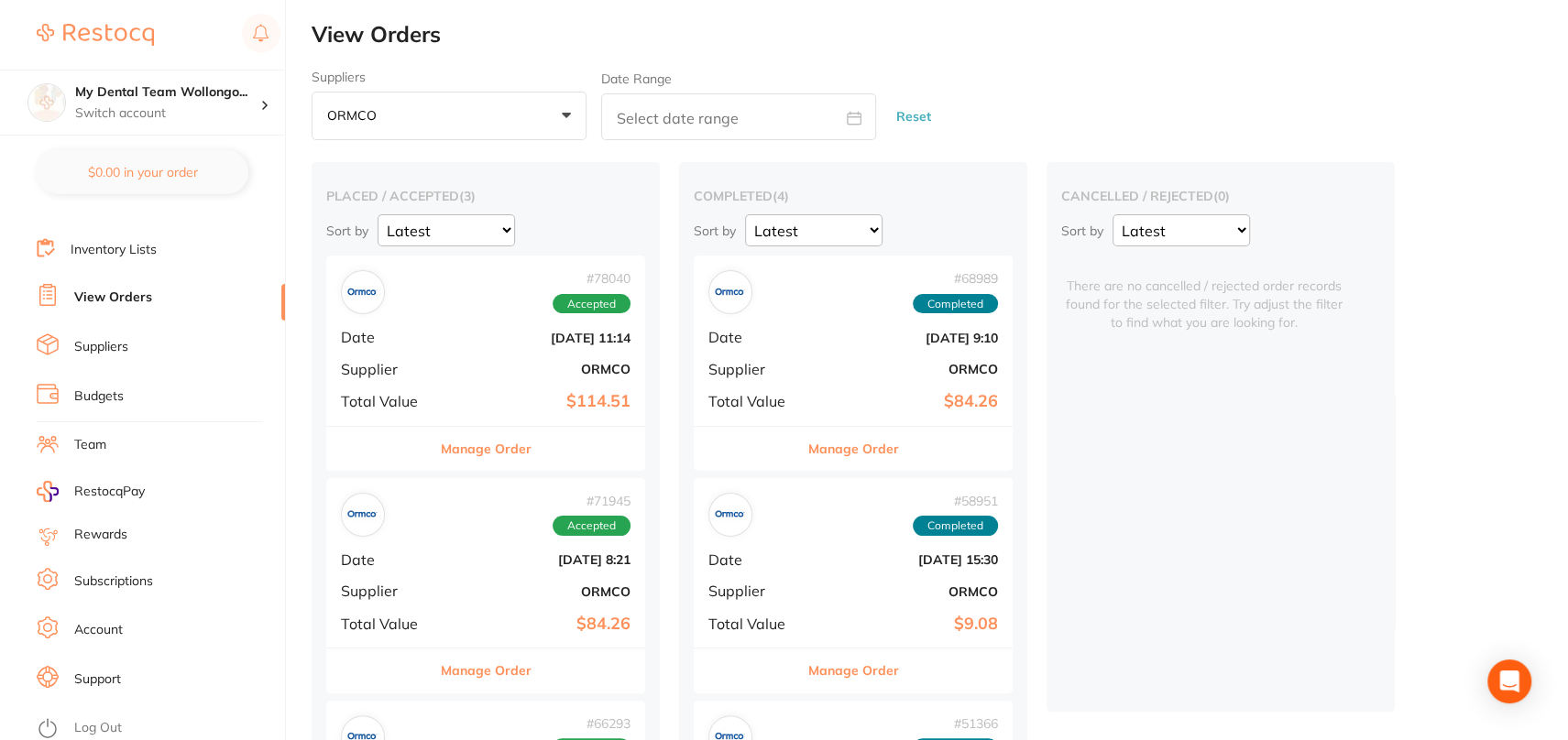
click at [465, 251] on div "placed / accepted ( 3 ) Sort by Latest Notification # 78040 Accepted Date [DATE…" at bounding box center [486, 550] width 348 height 776
click at [466, 231] on select "Latest Notification" at bounding box center [446, 230] width 138 height 32
drag, startPoint x: 466, startPoint y: 231, endPoint x: 469, endPoint y: 221, distance: 10.4
click at [466, 231] on select "Latest Notification" at bounding box center [446, 230] width 138 height 32
click at [156, 301] on li "View Orders" at bounding box center [161, 297] width 248 height 28
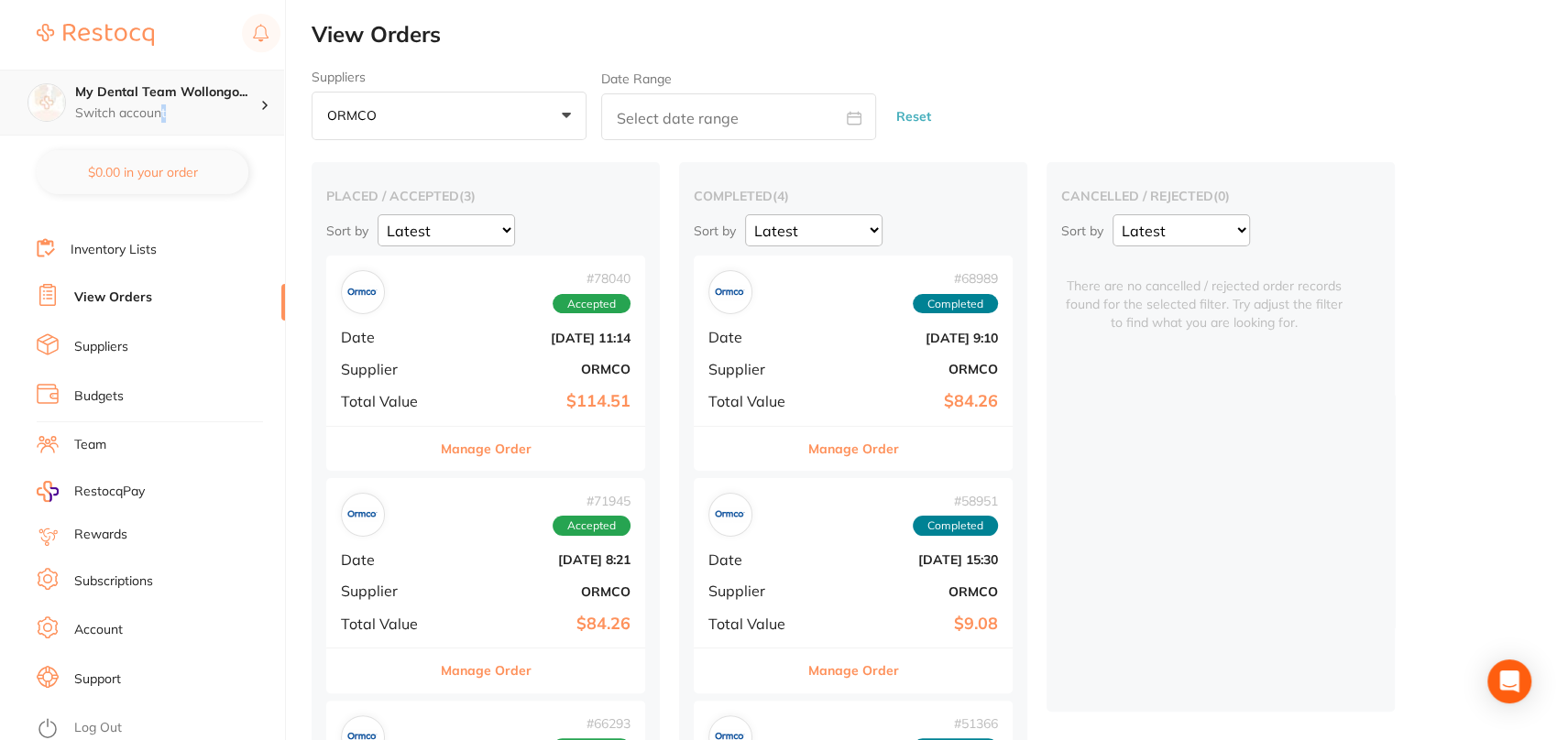
click at [164, 111] on p "Switch account" at bounding box center [167, 114] width 185 height 18
